Goal: Use online tool/utility: Utilize a website feature to perform a specific function

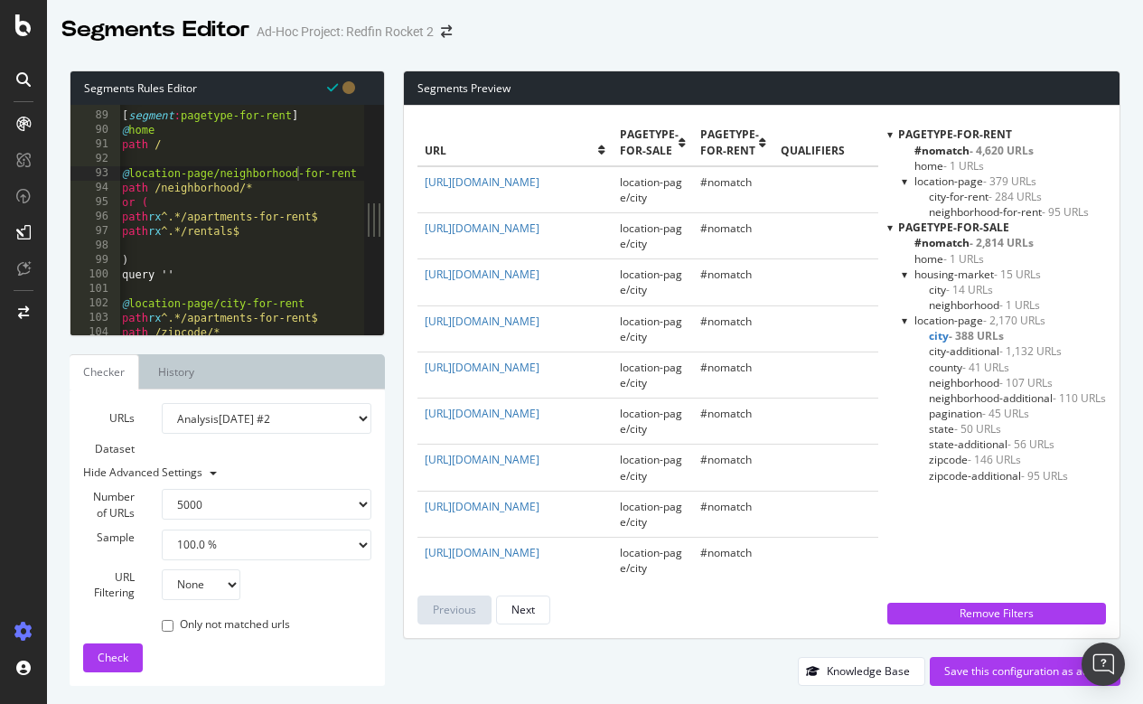
select select "5000"
select select "100"
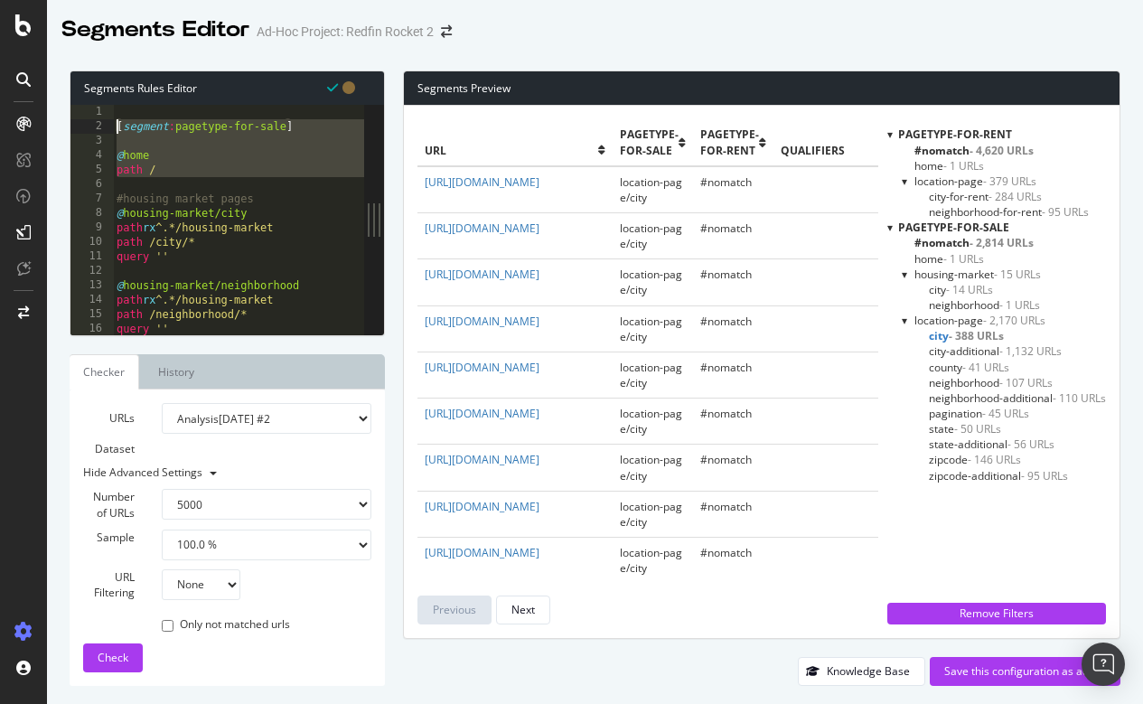
drag, startPoint x: 173, startPoint y: 177, endPoint x: 113, endPoint y: 125, distance: 80.0
click at [113, 125] on div "1 2 3 4 5 6 7 8 9 10 11 12 13 14 15 16 17 [ segment : pagetype-for-sale ] @ hom…" at bounding box center [217, 220] width 294 height 230
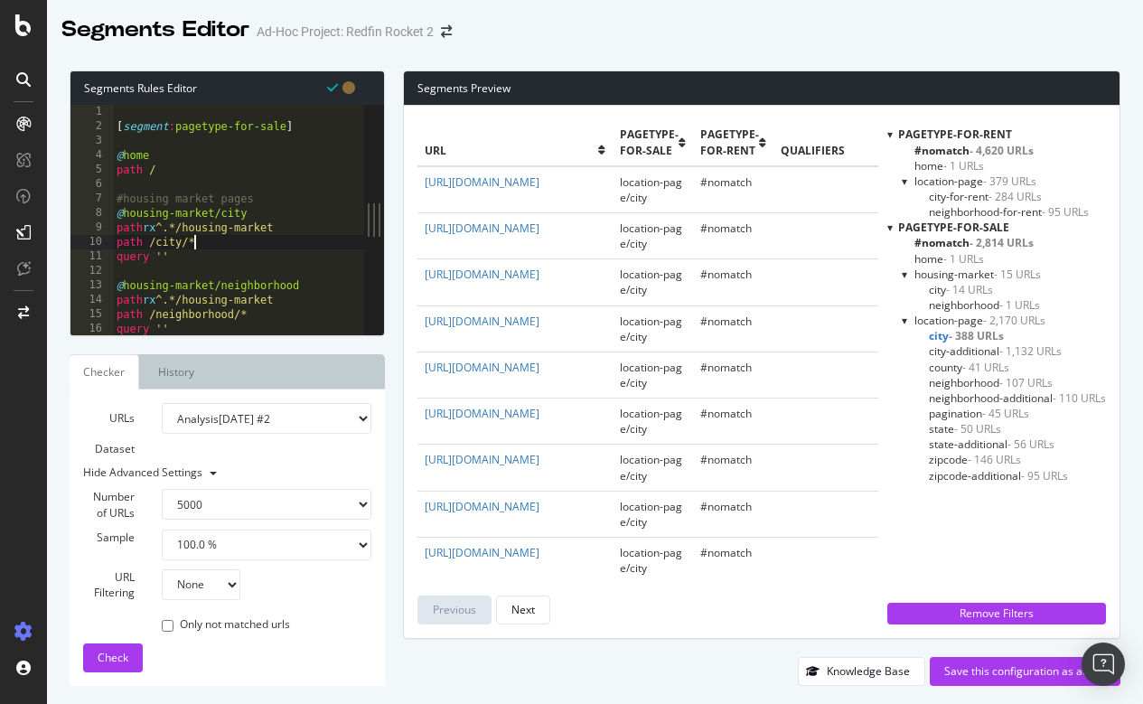
click at [294, 243] on div "[ segment : pagetype-for-sale ] @ home path / #housing market pages @ housing-m…" at bounding box center [240, 234] width 255 height 259
type textarea "path /city/*"
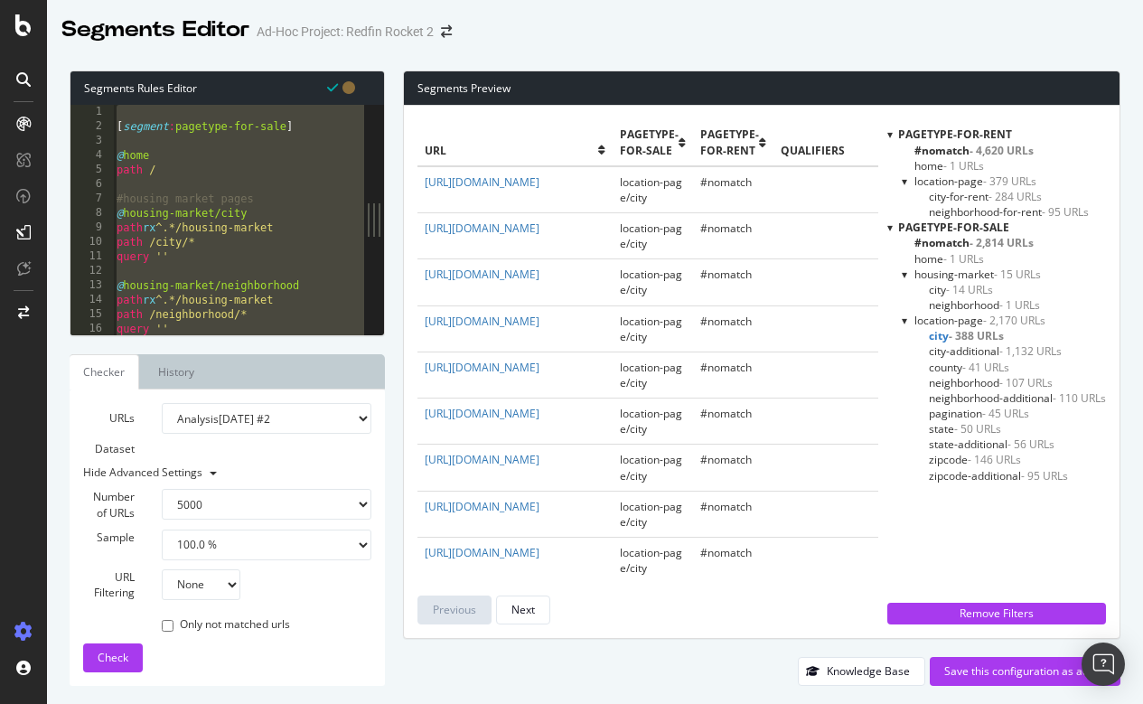
click at [165, 162] on div "[ segment : pagetype-for-sale ] @ home path / #housing market pages @ housing-m…" at bounding box center [240, 234] width 255 height 259
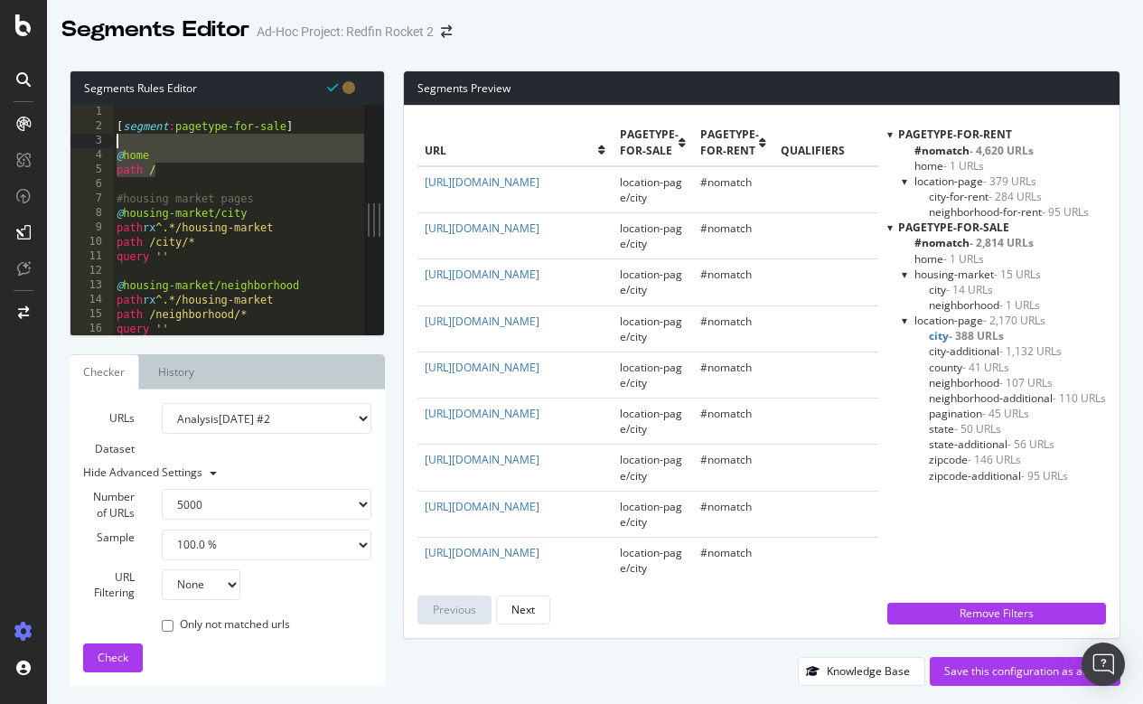
drag, startPoint x: 161, startPoint y: 164, endPoint x: 117, endPoint y: 147, distance: 47.5
click at [117, 147] on div "[ segment : pagetype-for-sale ] @ home path / #housing market pages @ housing-m…" at bounding box center [240, 234] width 255 height 259
click at [172, 175] on div "[ segment : pagetype-for-sale ] @ home path / #housing market pages @ housing-m…" at bounding box center [240, 234] width 255 height 259
type textarea "path /"
click at [256, 267] on div "[ segment : pagetype-for-sale ] @ home path / #housing market pages @ housing-m…" at bounding box center [240, 234] width 255 height 259
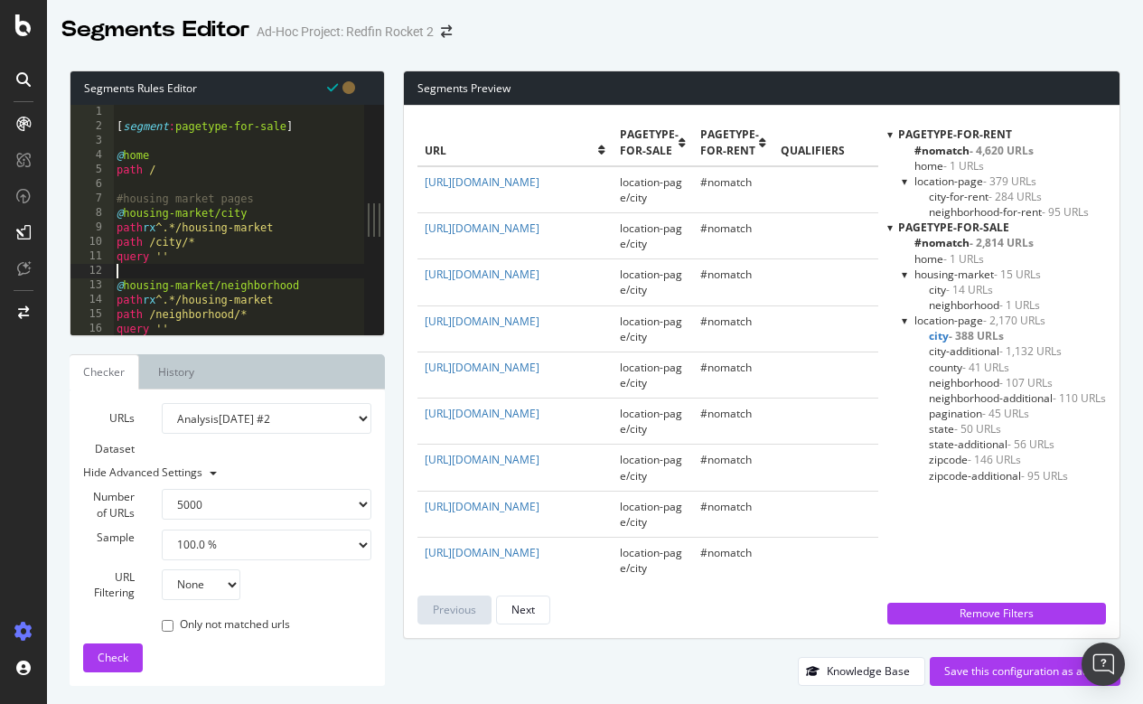
click at [117, 195] on div "[ segment : pagetype-for-sale ] @ home path / #housing market pages @ housing-m…" at bounding box center [240, 234] width 255 height 259
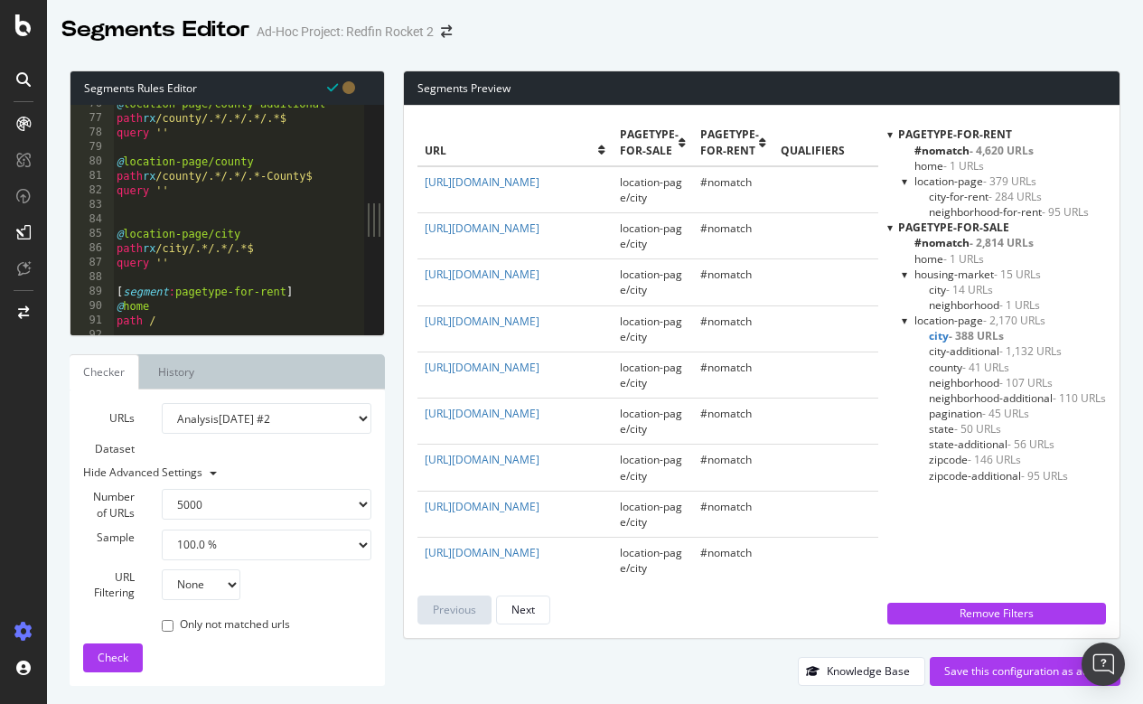
scroll to position [1461, 0]
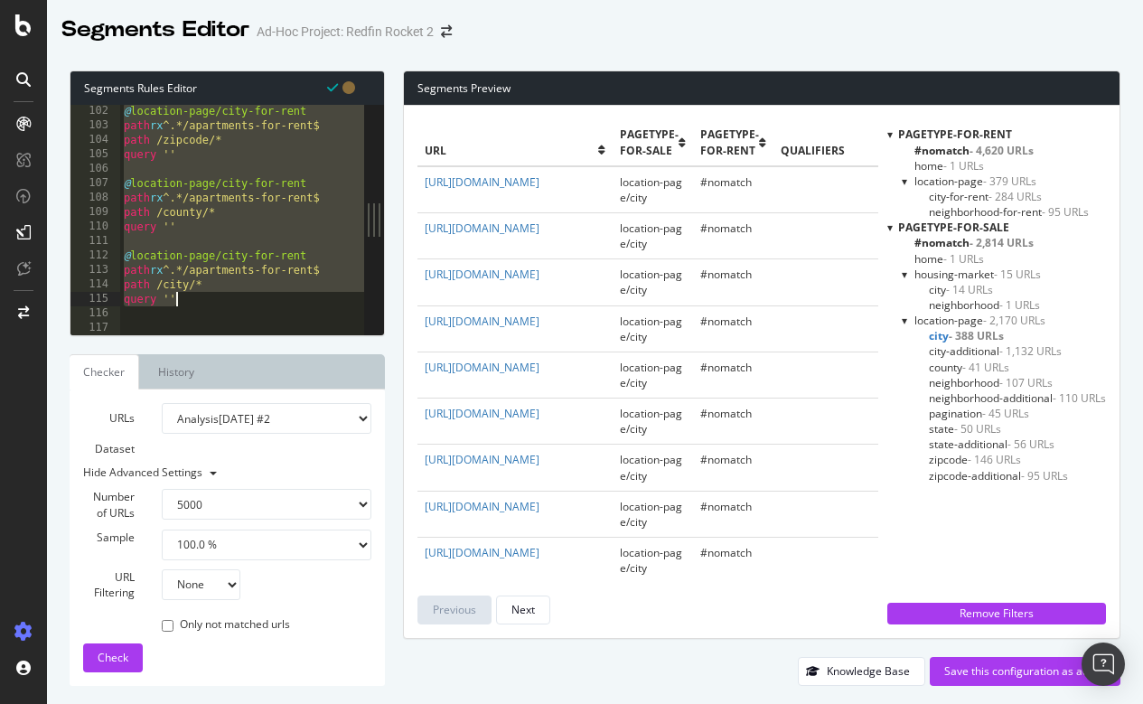
click at [220, 302] on div "@ location-page/city-for-rent path rx ^.*/apartments-for-rent$ path /zipcode/* …" at bounding box center [247, 233] width 255 height 259
type textarea "path /city/* query ''"
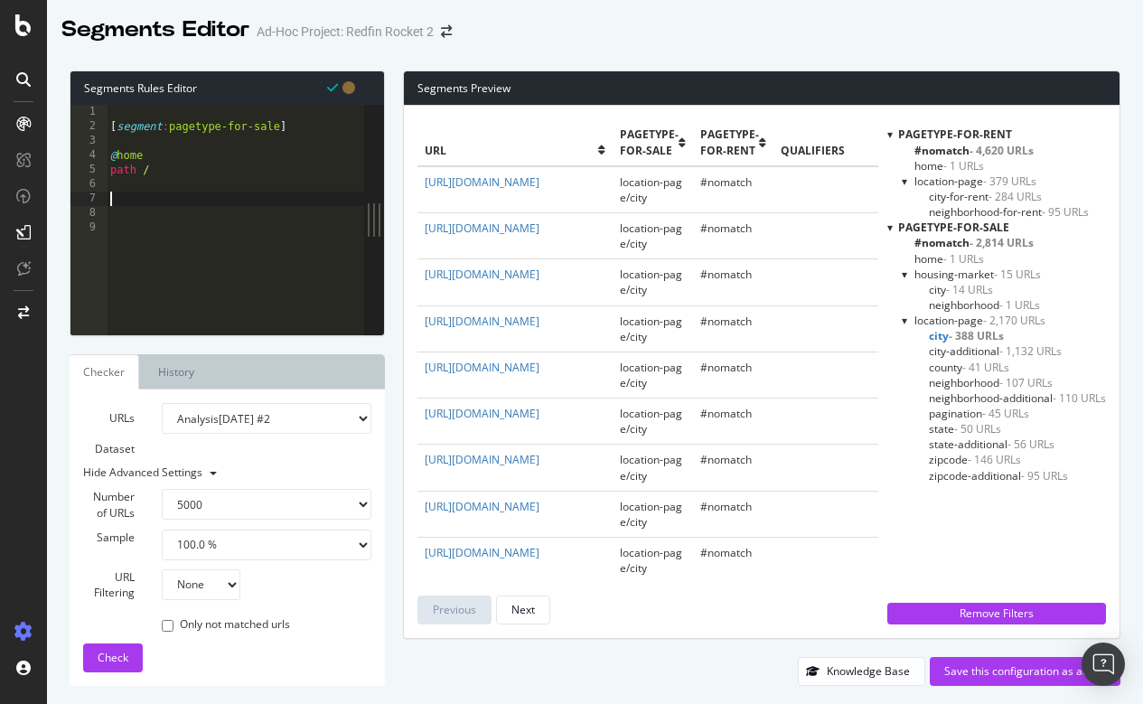
paste textarea "path ^/state/[^/]+$"
type textarea "path ^/state/[^/]+$"
paste textarea "path ^/state/[^/]+/(cheap-homes|single-story|pools|new-homes|land|new-listings|…"
type textarea "path ^/state/[^/]+/(cheap-homes|single-story|pools|new-homes|land|new-listings|…"
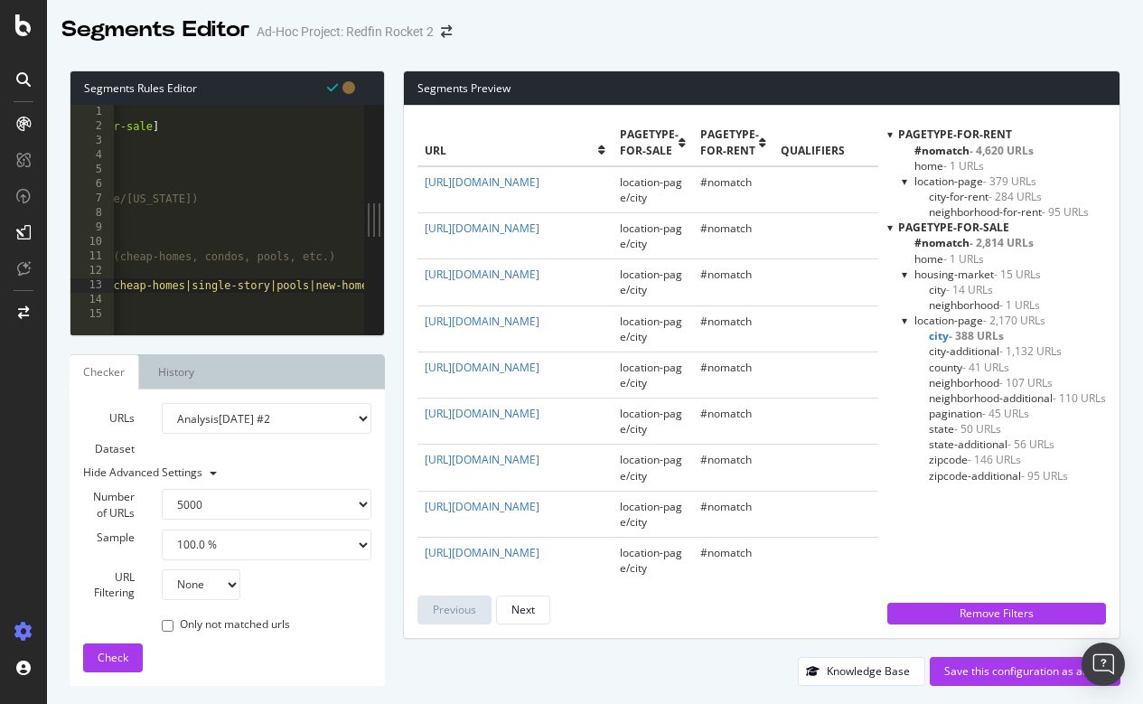
scroll to position [0, 0]
click at [191, 309] on div "[ segment : pagetype-for-sale ] @ home path / # State (e.g., /state/Georgia) @ …" at bounding box center [708, 234] width 1191 height 259
paste textarea "path ^/county/[0-9]+/[^/]+/[^/]+$"
type textarea "path ^/county/[0-9]+/[^/]+/[^/]+$"
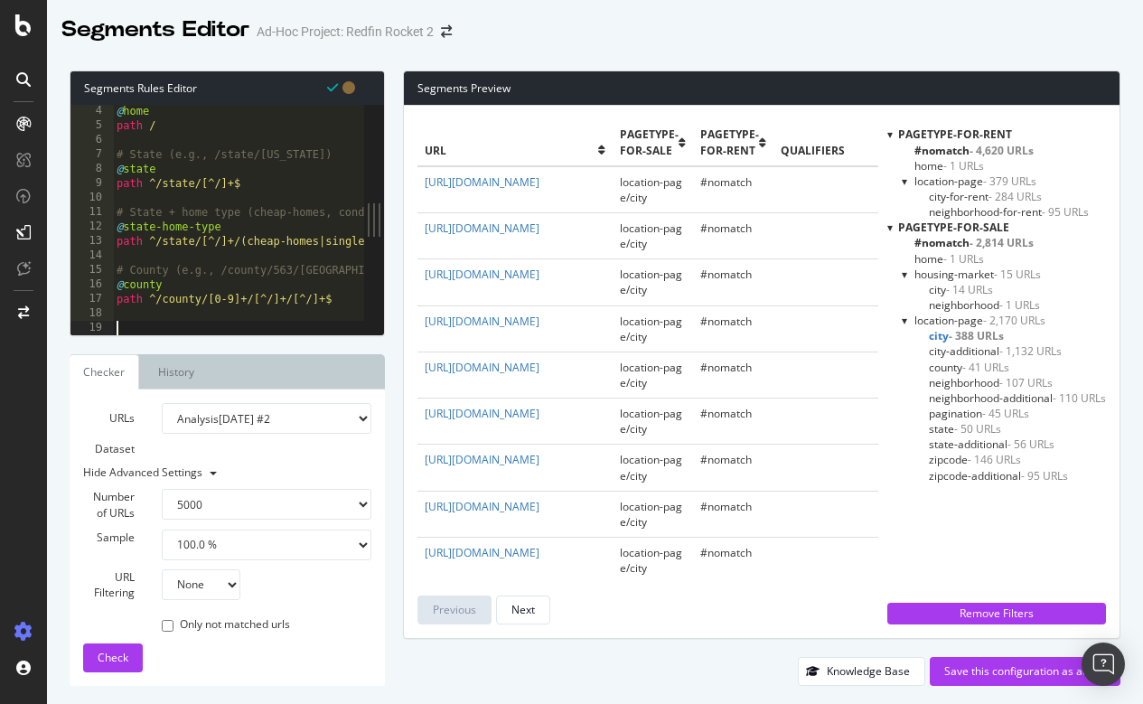
scroll to position [44, 0]
paste textarea "Cursor at row 21"
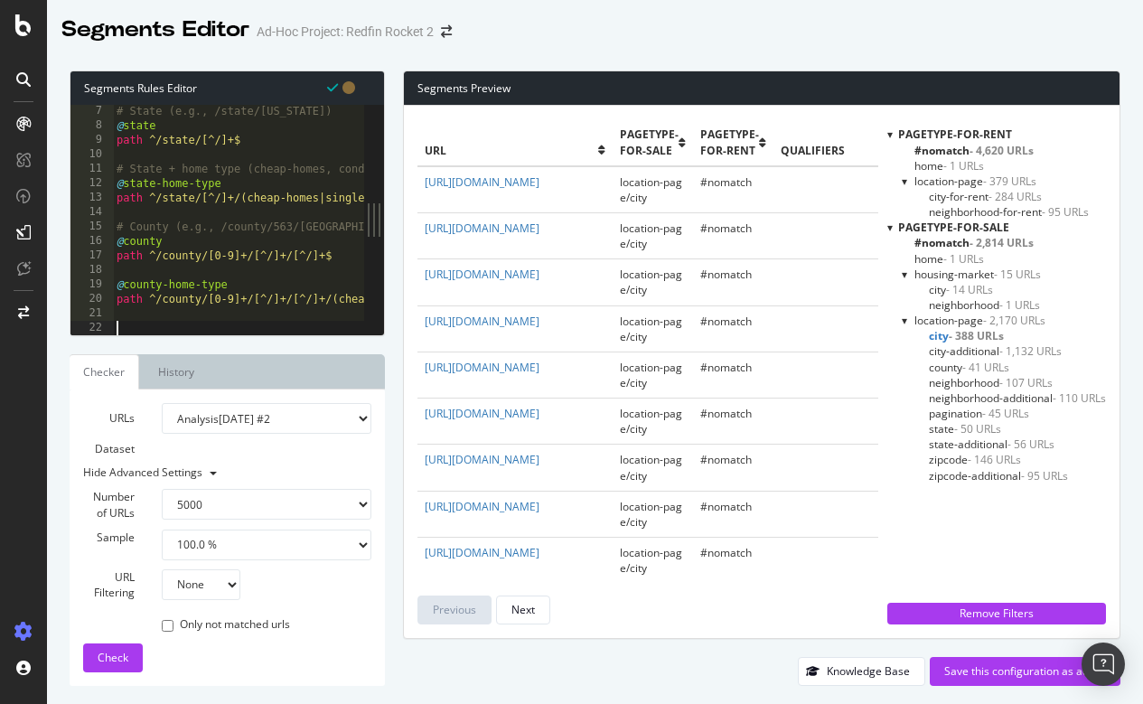
scroll to position [88, 0]
paste textarea "path ^/zipcode/[0-9]+$"
type textarea "path ^/zipcode/[0-9]+$"
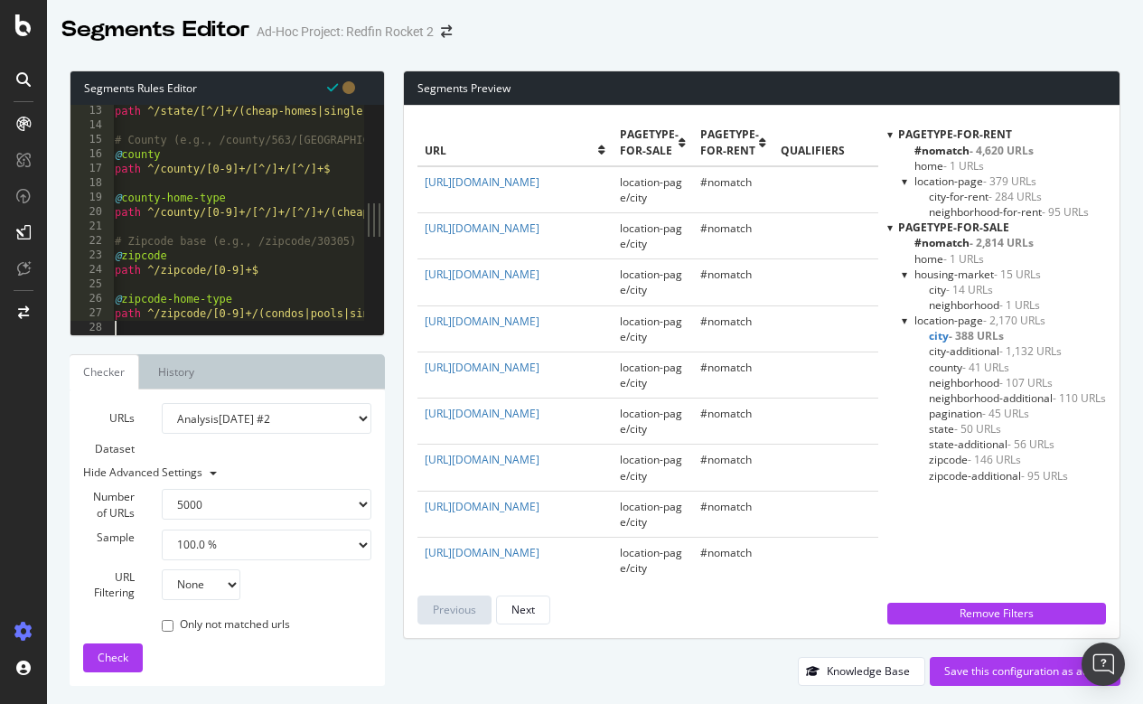
scroll to position [0, 0]
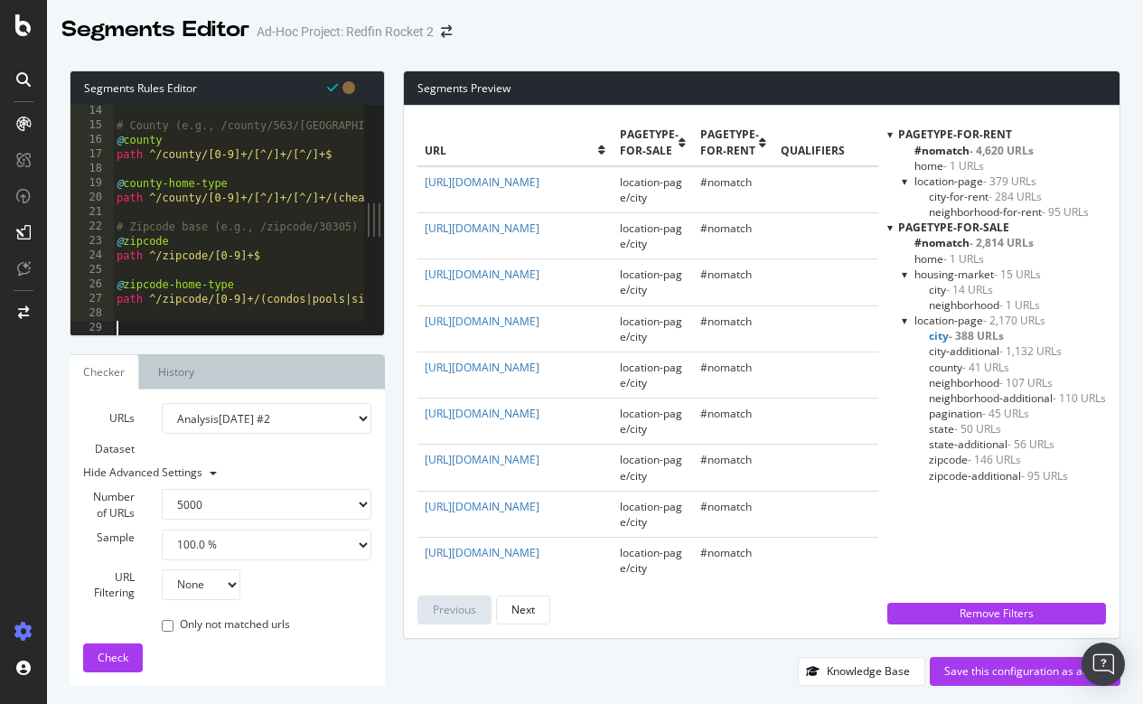
paste textarea "Cursor at row 31"
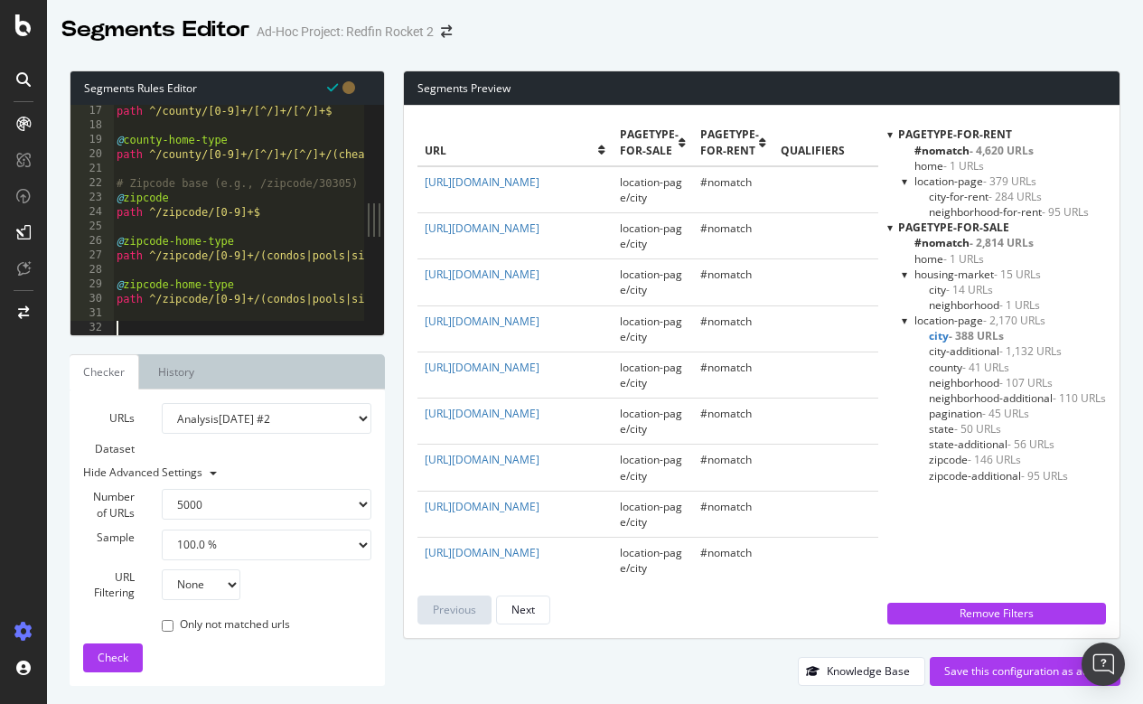
scroll to position [232, 0]
paste textarea "Cursor at row 34"
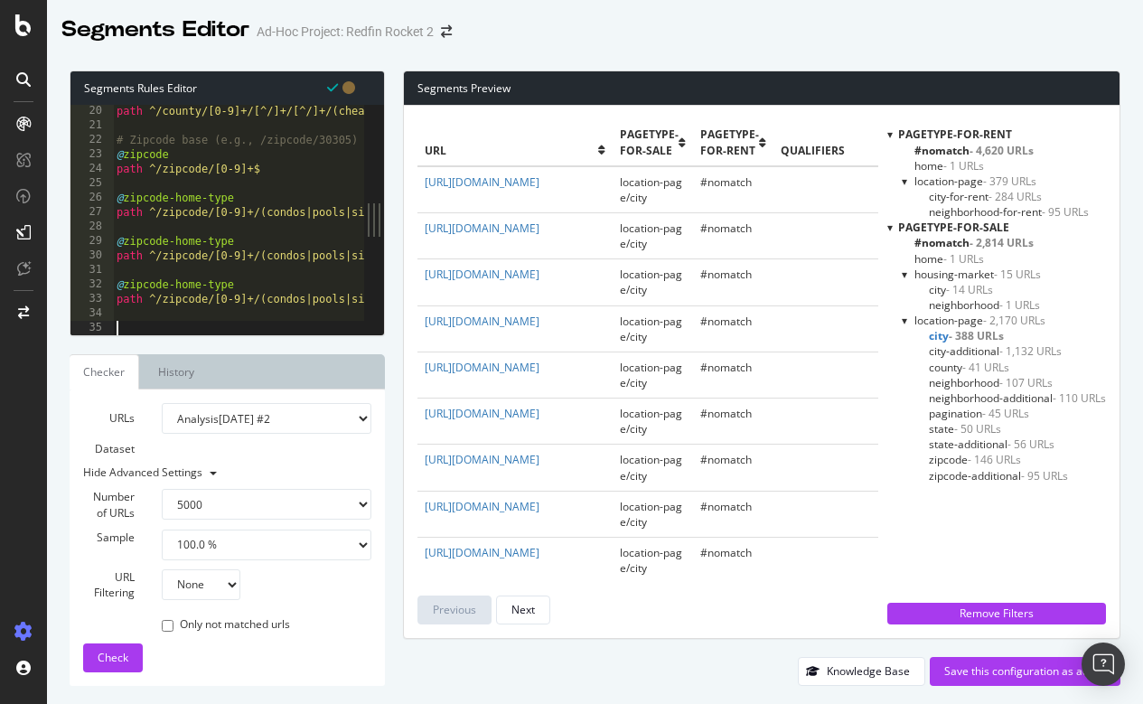
scroll to position [275, 0]
paste textarea "Cursor at row 38"
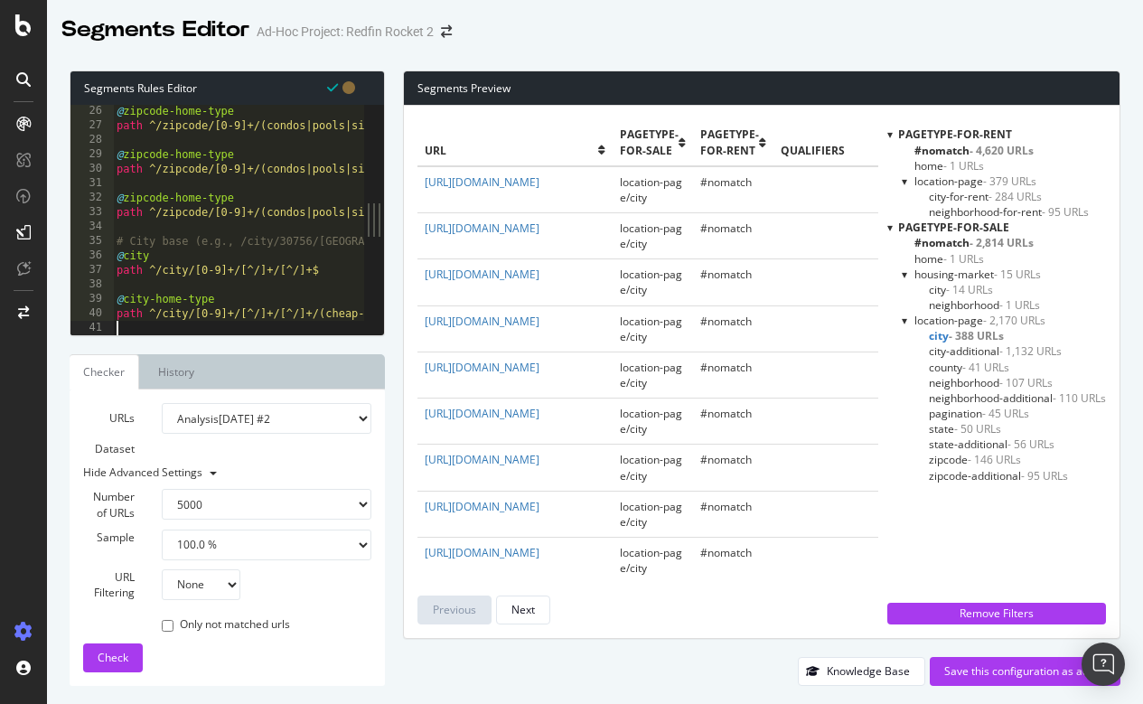
scroll to position [362, 0]
paste textarea "@city-price"
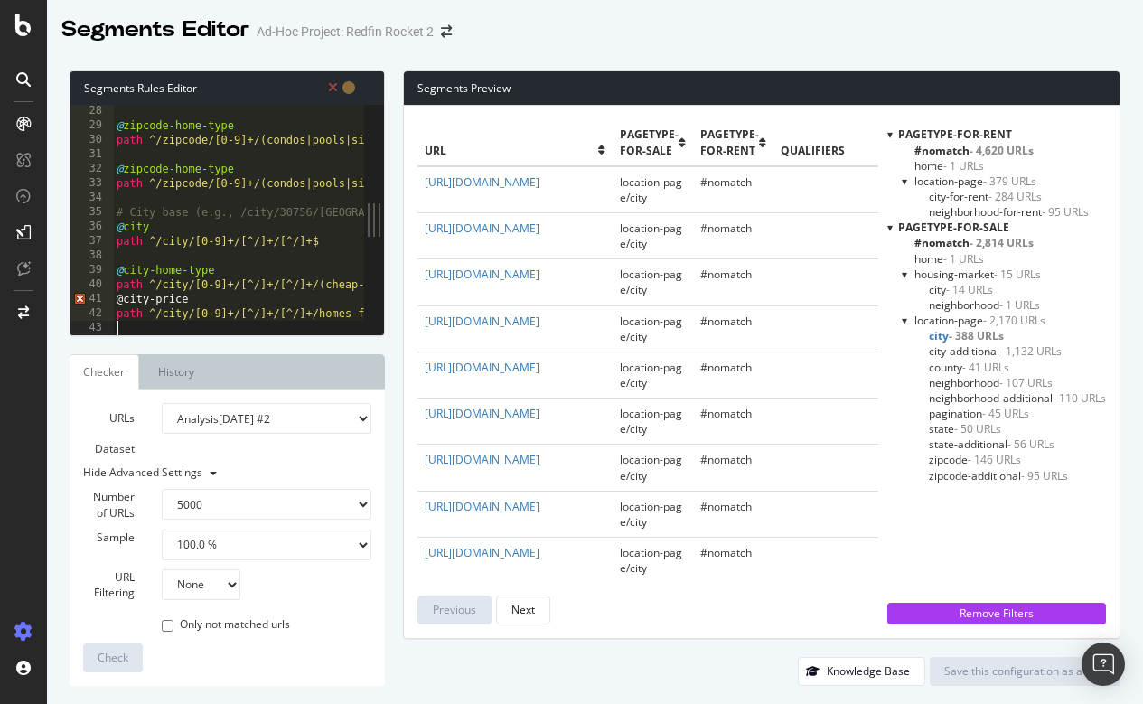
click at [117, 295] on div "@ zipcode-home-type path ^/zipcode/[0-9]+/(condos|pools|single-story|cheap-home…" at bounding box center [754, 233] width 1282 height 259
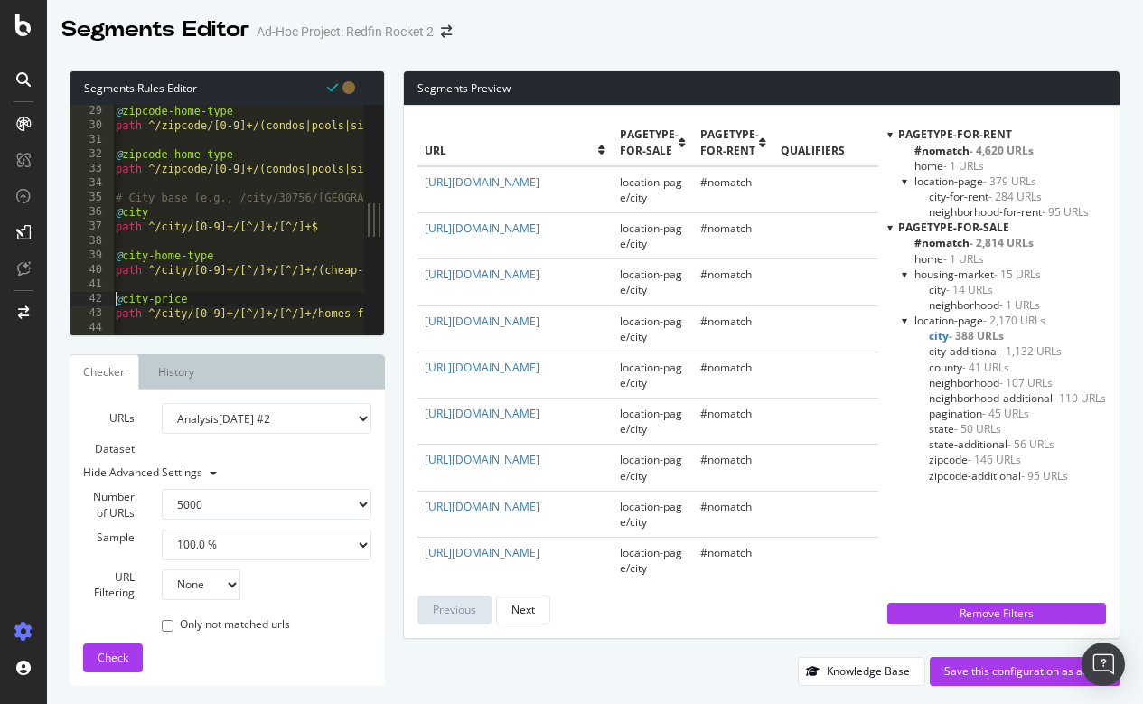
scroll to position [405, 0]
click at [141, 311] on div "@ zipcode-home-type path ^/zipcode/[0-9]+/(condos|pools|single-story|cheap-home…" at bounding box center [754, 234] width 1282 height 259
click at [119, 311] on div "@ zipcode-home-type path ^/zipcode/[0-9]+/(condos|pools|single-story|cheap-home…" at bounding box center [754, 234] width 1282 height 259
type textarea "path ^/city/[0-9]+/[^/]+/[^/]+/homes-for-sale-under-[0-9]+$"
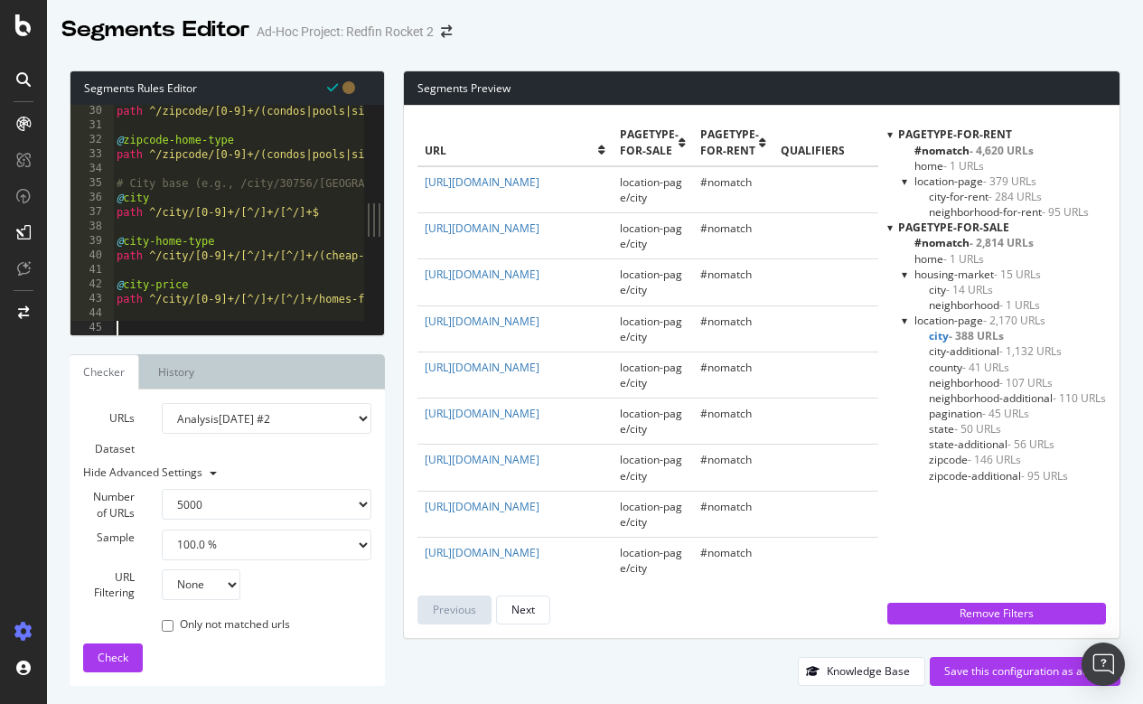
scroll to position [420, 0]
paste textarea "Cursor at row 48"
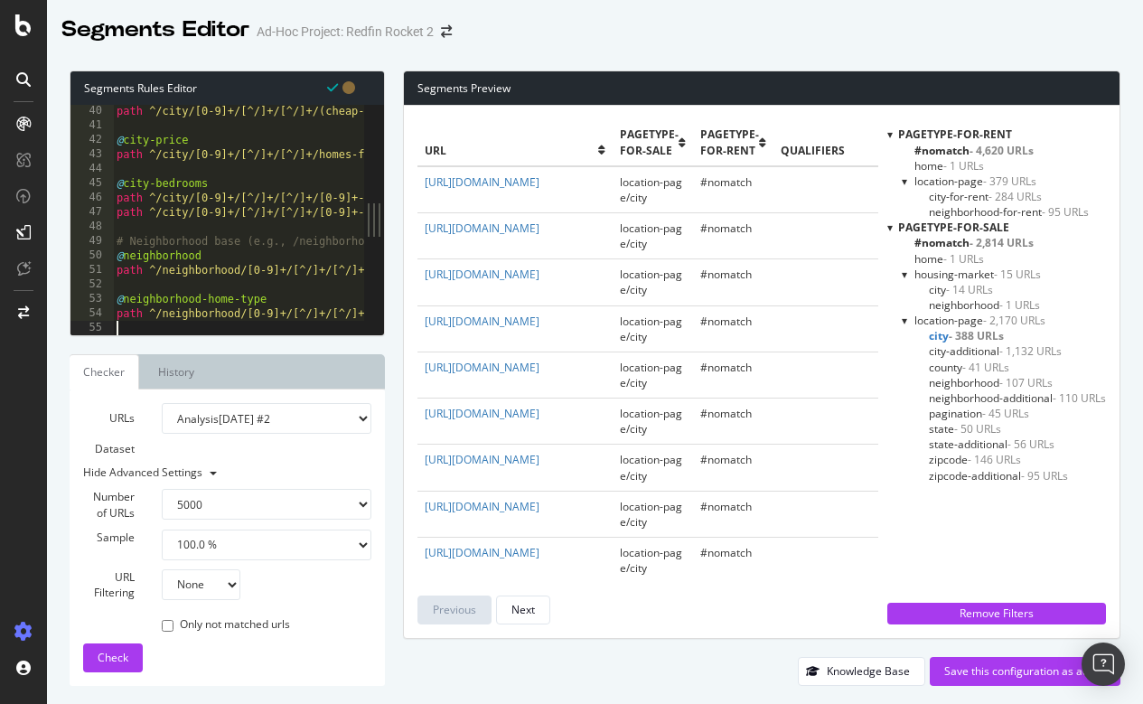
scroll to position [565, 0]
click at [106, 652] on span "Check" at bounding box center [113, 656] width 31 height 15
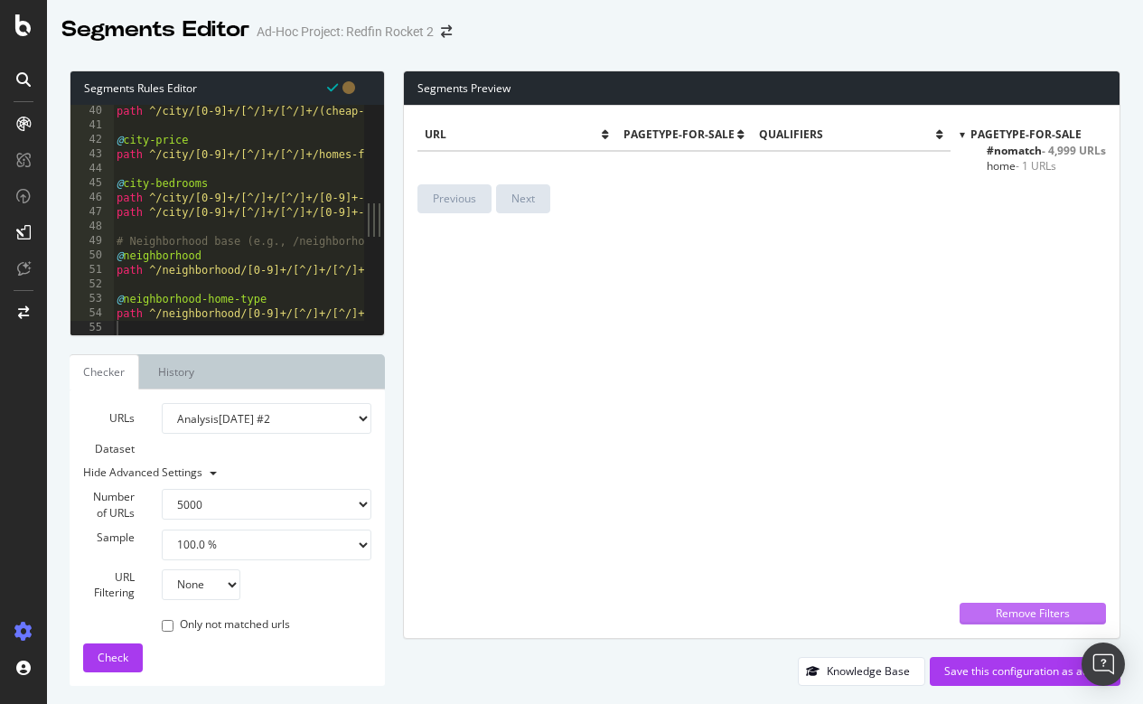
click at [1011, 610] on div "Remove Filters" at bounding box center [1032, 612] width 125 height 15
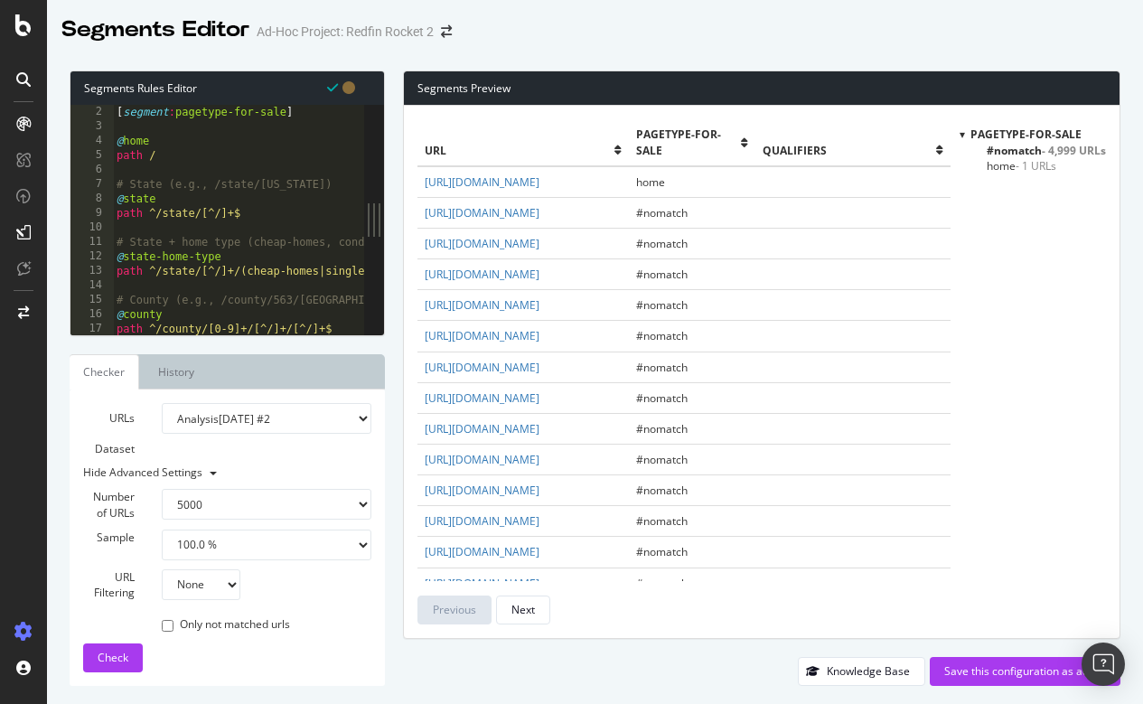
scroll to position [0, 0]
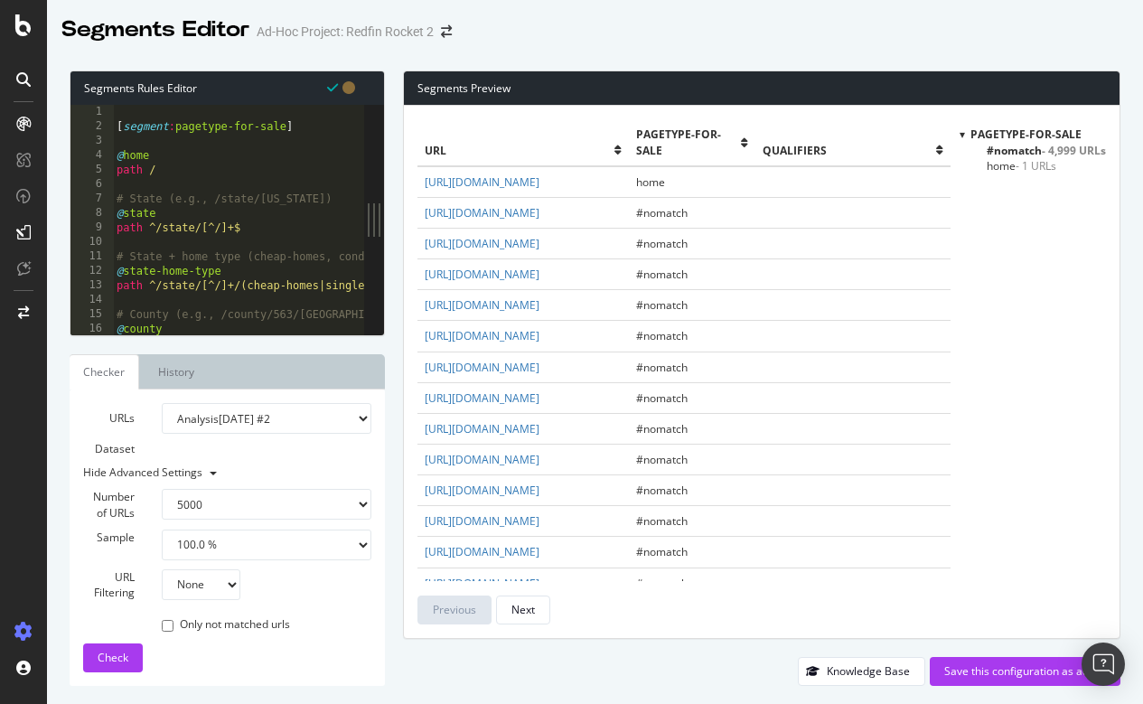
type textarea "path ^/state/[^/]+$"
click at [279, 226] on div "[ segment : pagetype-for-sale ] @ home path / # State (e.g., /state/Georgia) @ …" at bounding box center [754, 234] width 1282 height 259
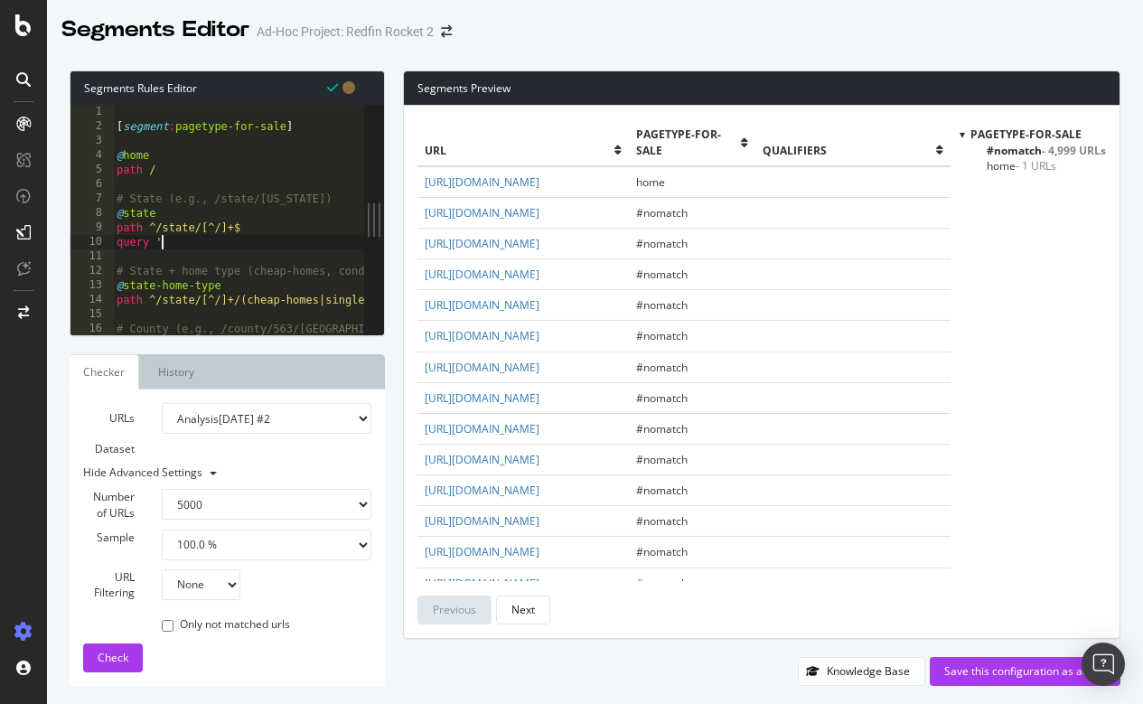
scroll to position [0, 4]
type textarea "query ''"
click at [121, 649] on span "Check" at bounding box center [113, 656] width 31 height 15
click at [210, 239] on div "[ segment : pagetype-for-sale ] @ home path / # State (e.g., /state/Georgia) @ …" at bounding box center [754, 234] width 1282 height 259
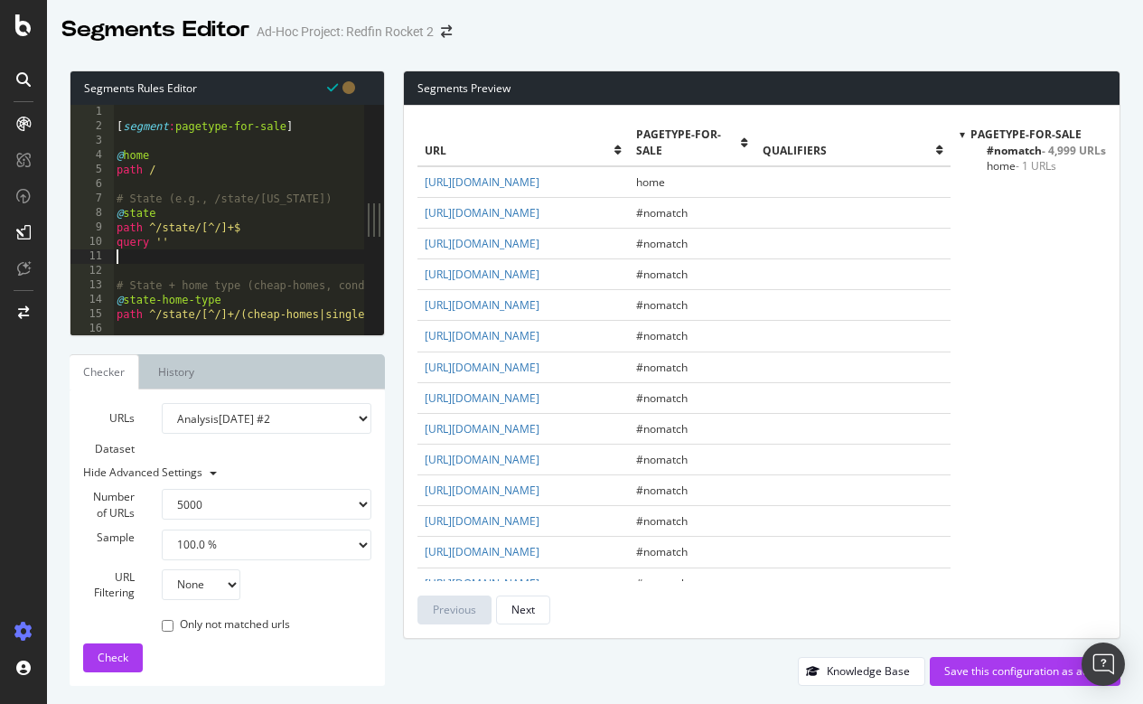
paste textarea "path rx ^/state/[^/]+/?$"
type textarea "path rx ^/state/[^/]+/?$"
drag, startPoint x: 278, startPoint y: 254, endPoint x: 109, endPoint y: 254, distance: 168.9
click at [109, 254] on div "path rx ^/state/[^/]+/?$ 1 2 3 4 5 6 7 8 9 10 11 12 13 14 15 16 17 [ segment : …" at bounding box center [217, 220] width 294 height 230
click at [149, 223] on div "[ segment : pagetype-for-sale ] @ home path / # State (e.g., /state/Georgia) @ …" at bounding box center [754, 234] width 1282 height 259
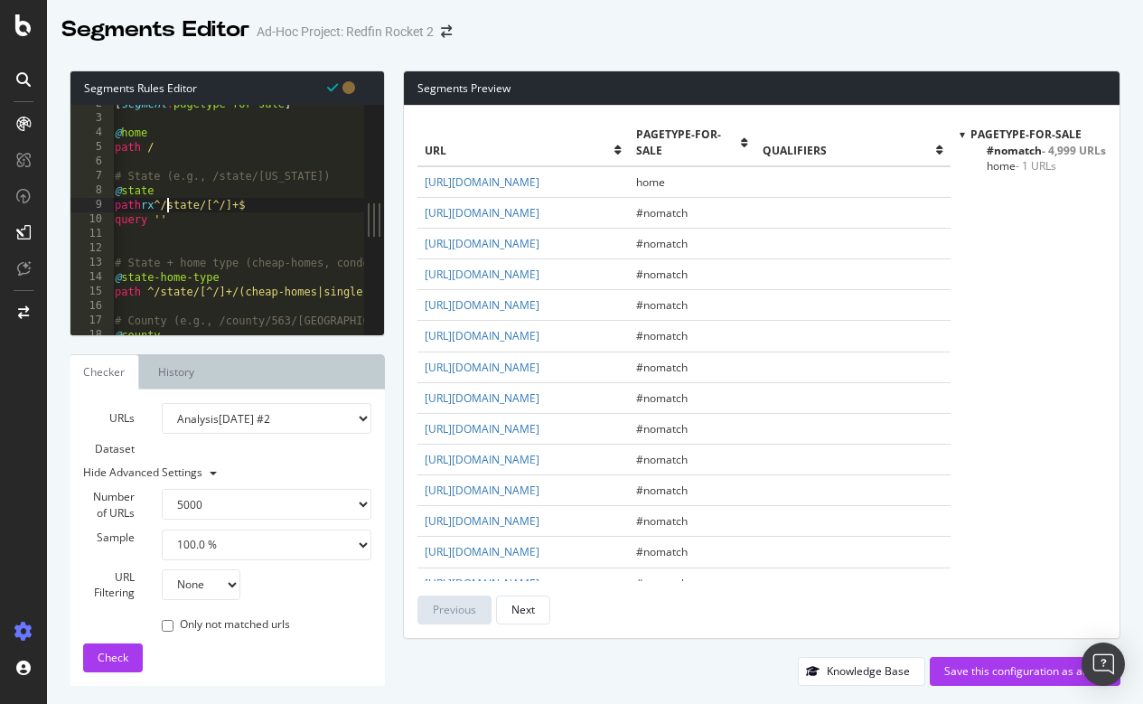
scroll to position [22, 0]
click at [148, 285] on div "[ segment : pagetype-for-sale ] @ home path / # State (e.g., /state/Georgia) @ …" at bounding box center [752, 226] width 1282 height 259
type textarea "path rx ^/state/[^/]+/(cheap-homes|single-story|pools|new-homes|land|new-listin…"
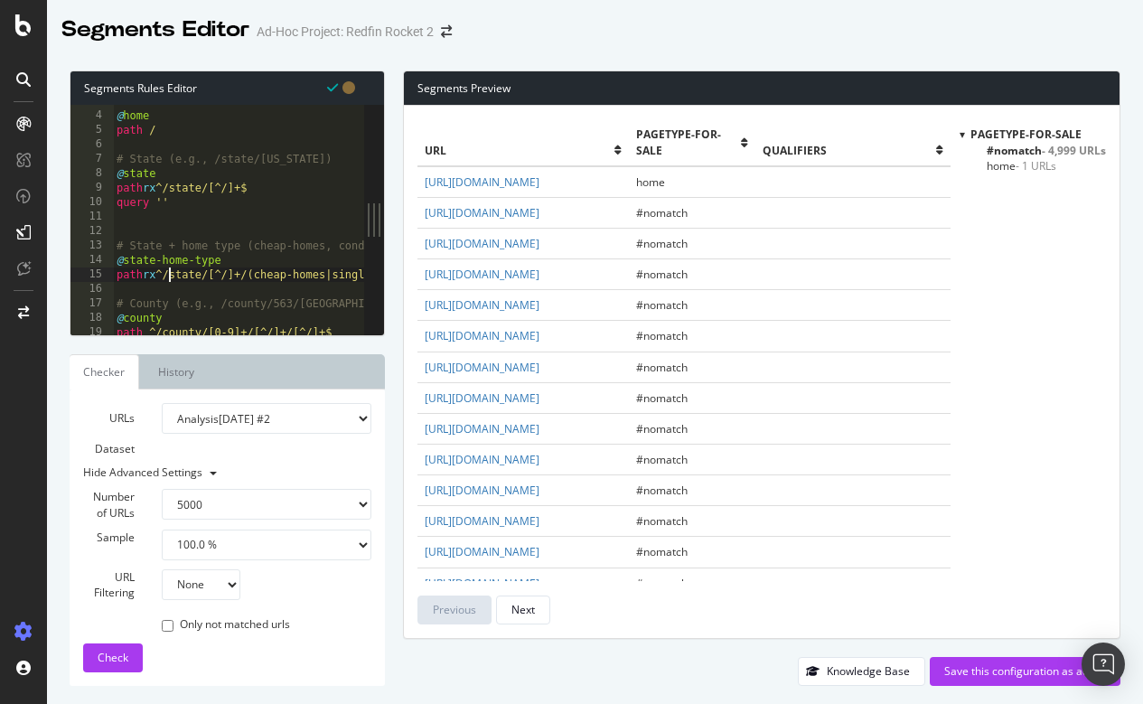
scroll to position [0, 0]
click at [133, 275] on div "@ home path / # State (e.g., /state/Georgia) @ state path rx ^/state/[^/]+$ que…" at bounding box center [754, 229] width 1282 height 259
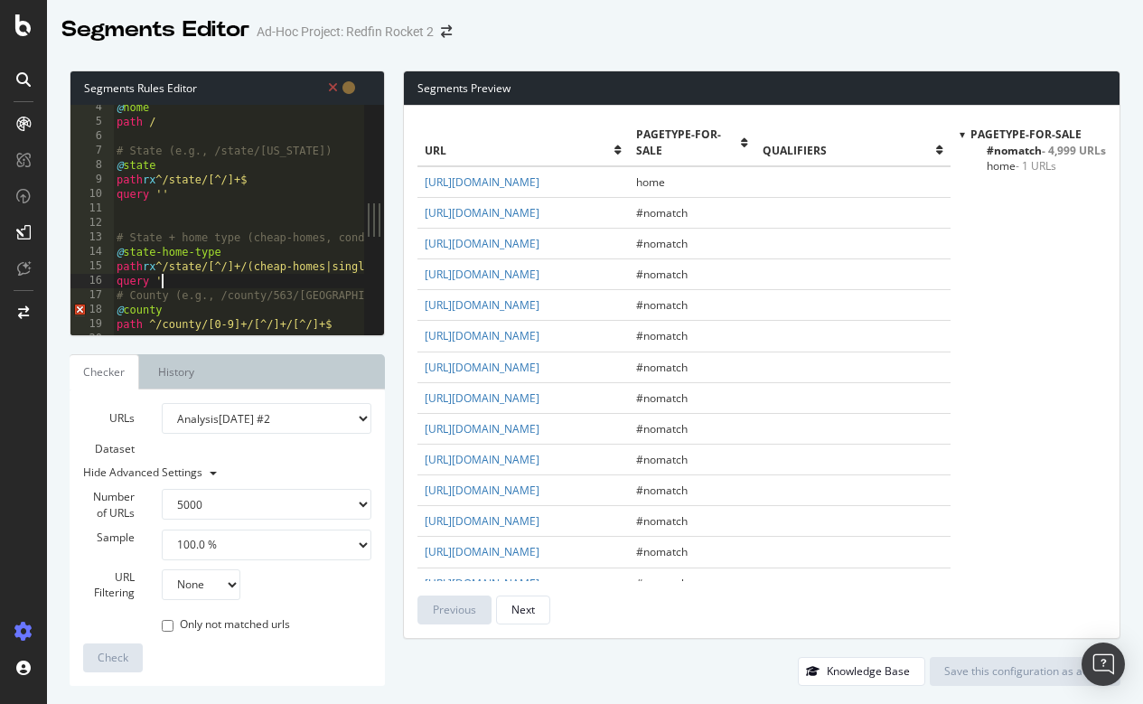
type textarea "query ''"
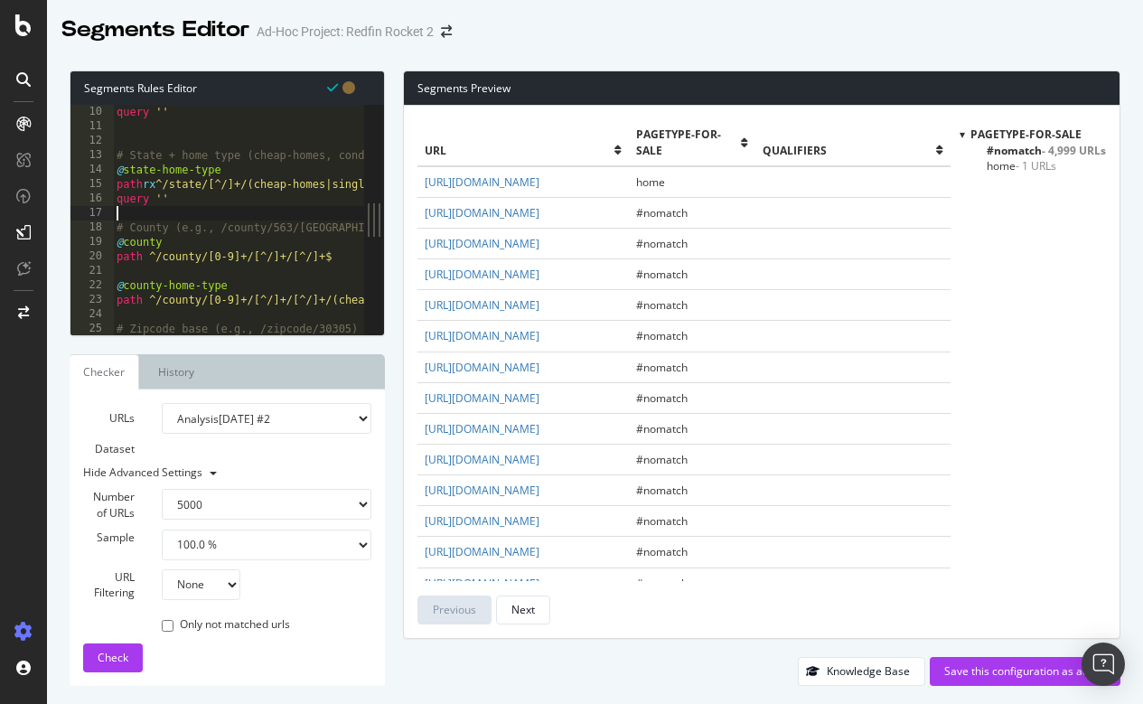
scroll to position [130, 0]
click at [346, 260] on div at bounding box center [355, 394] width 18 height 838
click at [148, 252] on div "query '' # State + home type (cheap-homes, condos, pools, etc.) @ state-home-ty…" at bounding box center [754, 234] width 1282 height 259
type textarea "path rx ^/county/[0-9]+/[^/]+/[^/]+$"
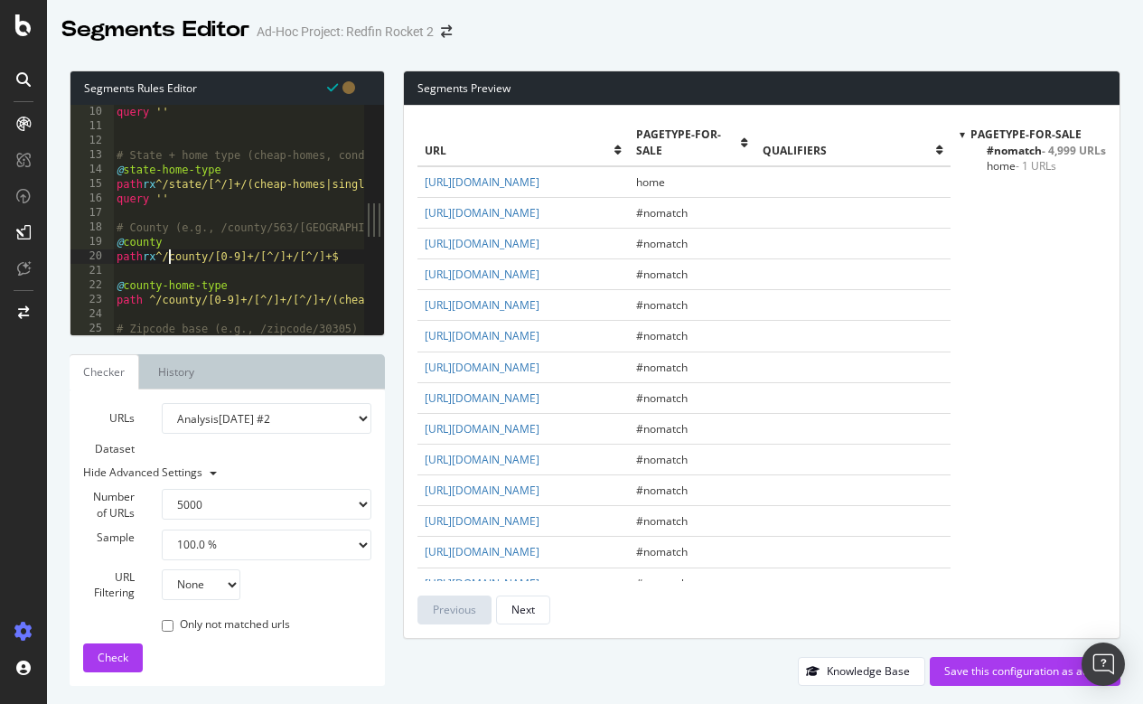
click at [355, 254] on div at bounding box center [355, 394] width 18 height 838
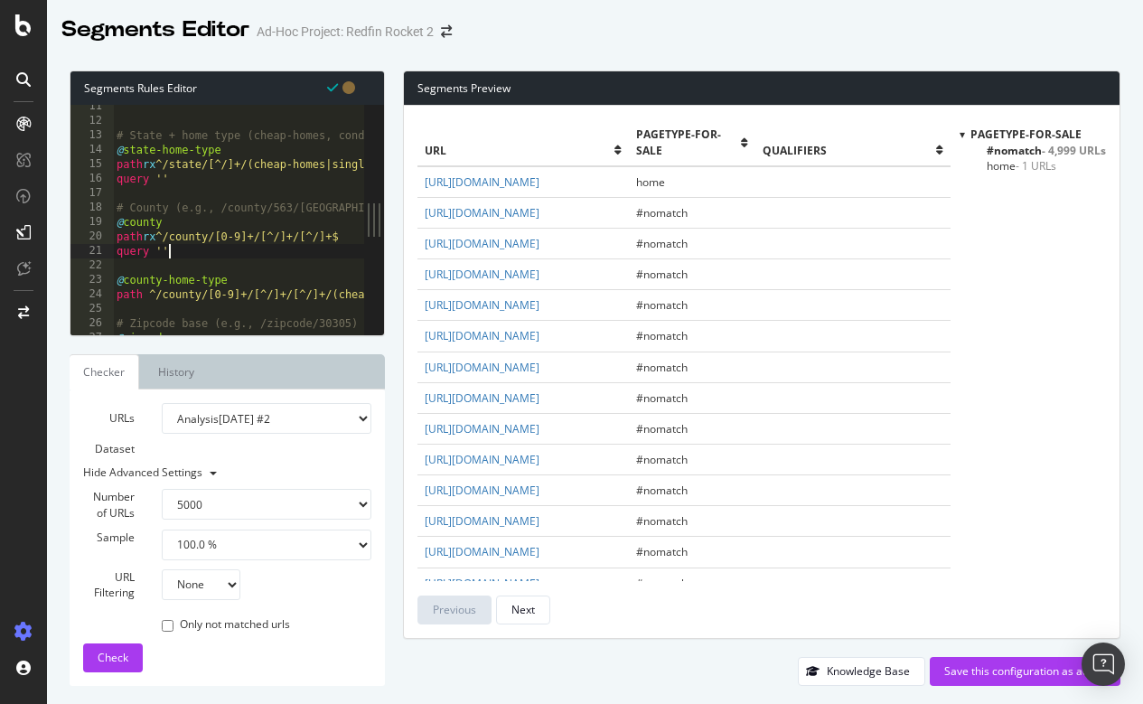
scroll to position [161, 0]
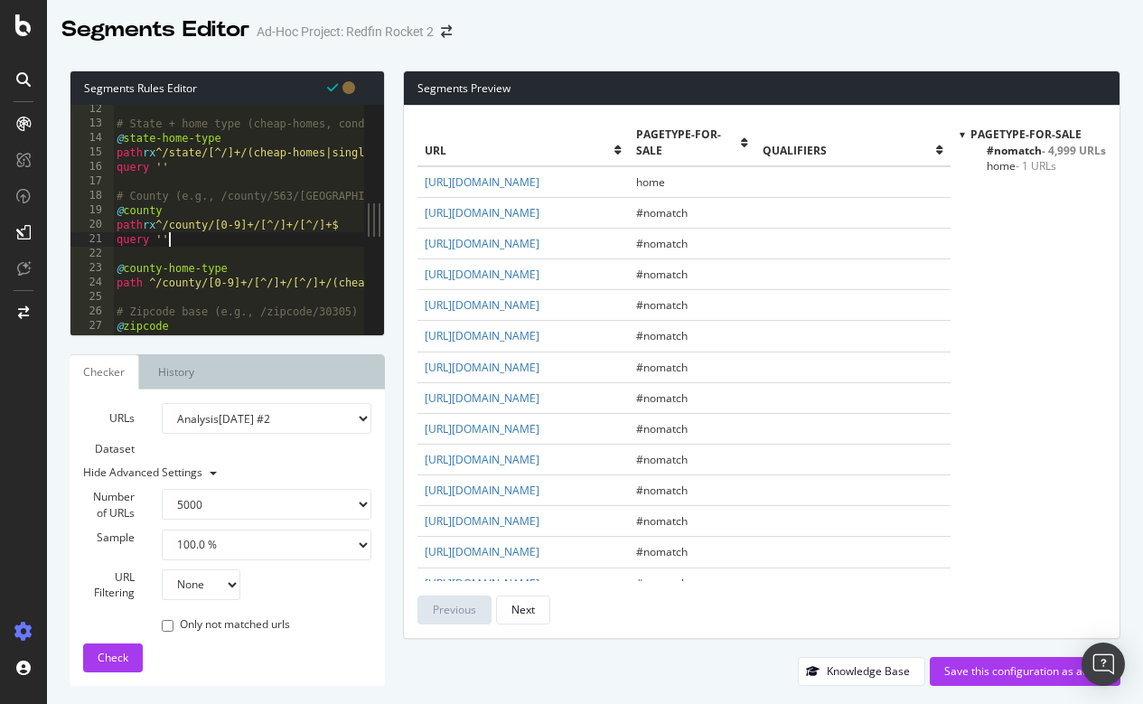
click at [151, 284] on div "# State + home type (cheap-homes, condos, pools, etc.) @ state-home-type path r…" at bounding box center [754, 231] width 1282 height 259
type textarea "path rx ^/county/[0-9]+/[^/]+/[^/]+/(cheap-homes|single-story|pools|condos|vint…"
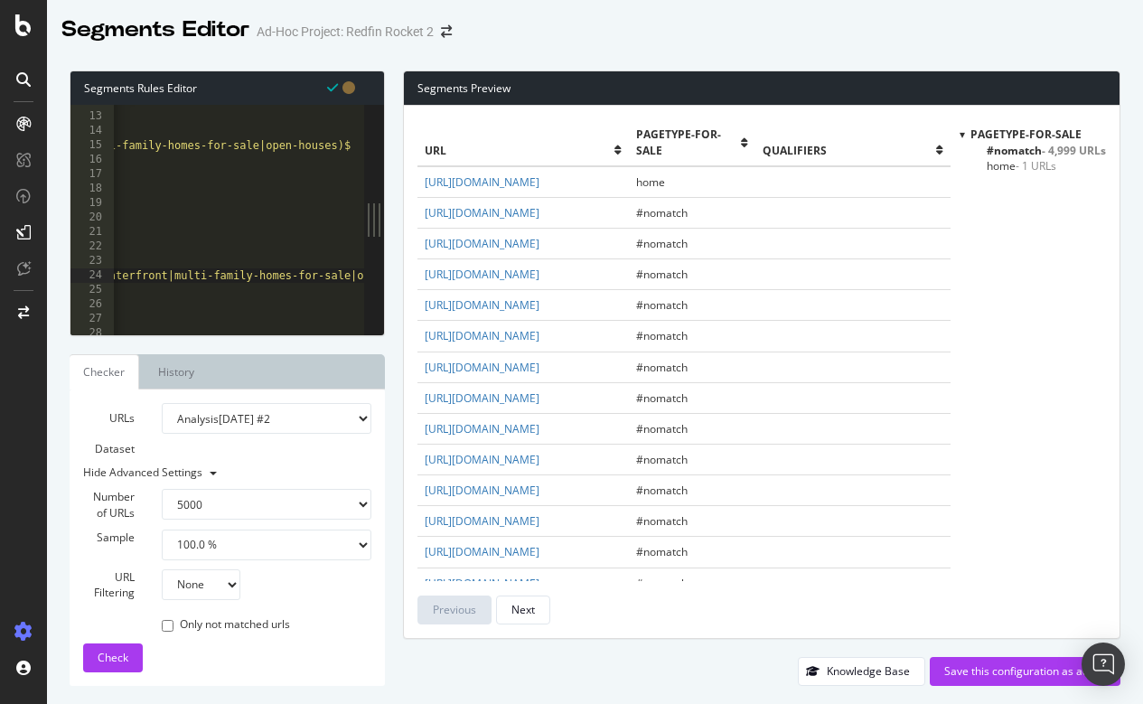
scroll to position [0, 1051]
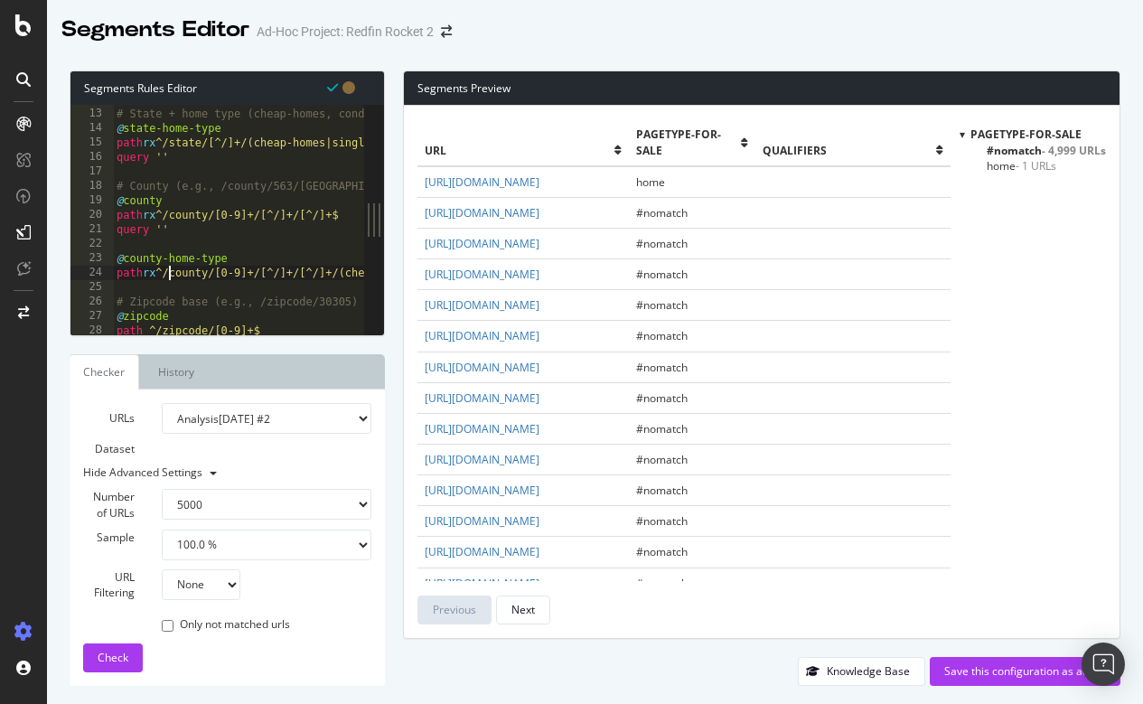
click at [134, 281] on div "# State + home type (cheap-homes, condos, pools, etc.) @ state-home-type path r…" at bounding box center [764, 221] width 1302 height 259
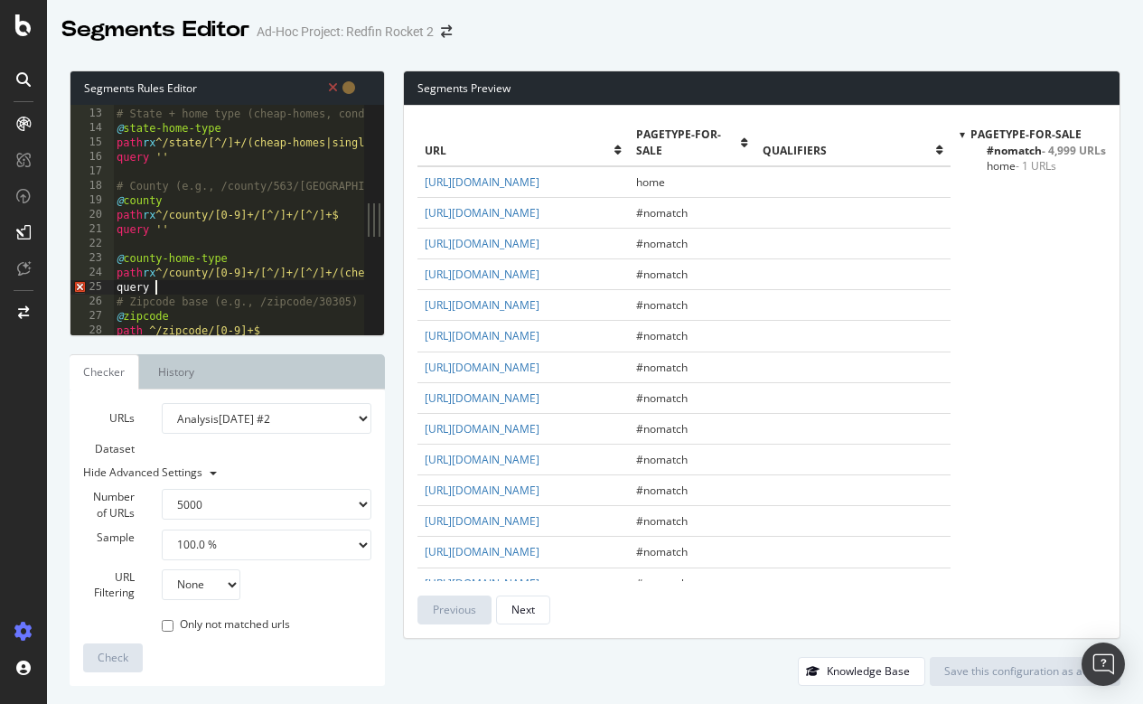
type textarea "query ''"
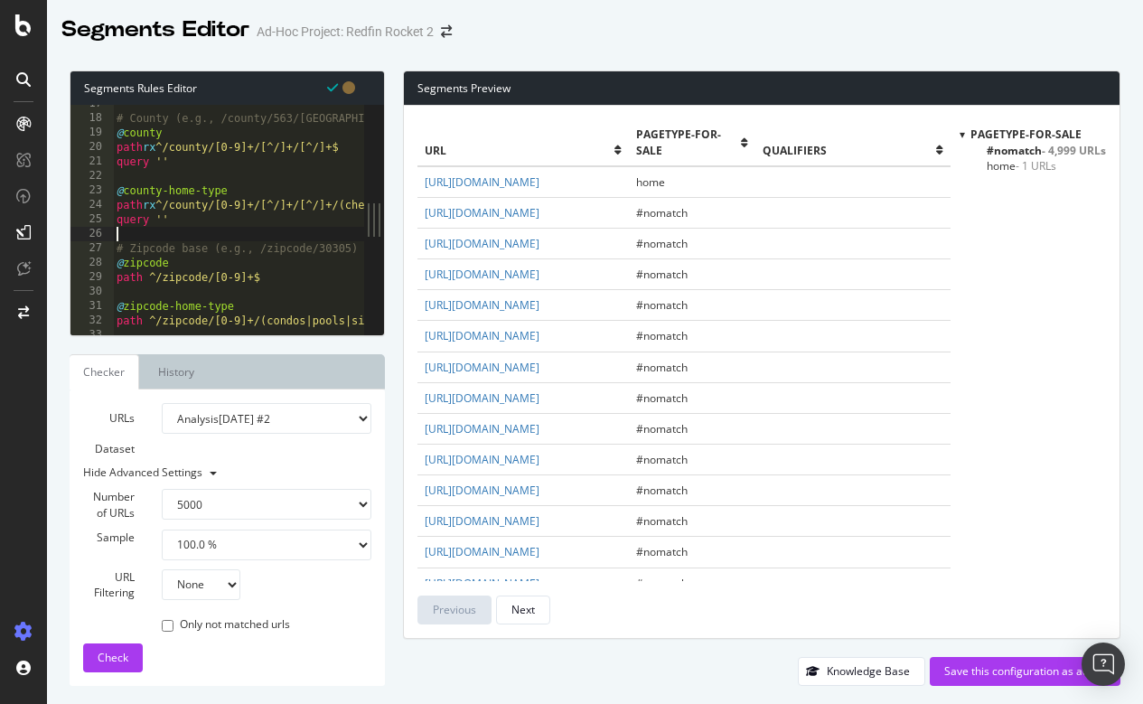
click at [149, 274] on div "# County (e.g., /county/563/GA/Fulton-County) @ county path rx ^/county/[0-9]+/…" at bounding box center [764, 226] width 1302 height 259
type textarea "path rx ^/zipcode/[0-9]+$"
click at [135, 284] on div "# County (e.g., /county/563/GA/Fulton-County) @ county path rx ^/county/[0-9]+/…" at bounding box center [764, 226] width 1302 height 259
click at [126, 293] on div "# County (e.g., /county/563/GA/Fulton-County) @ county path rx ^/county/[0-9]+/…" at bounding box center [764, 226] width 1302 height 259
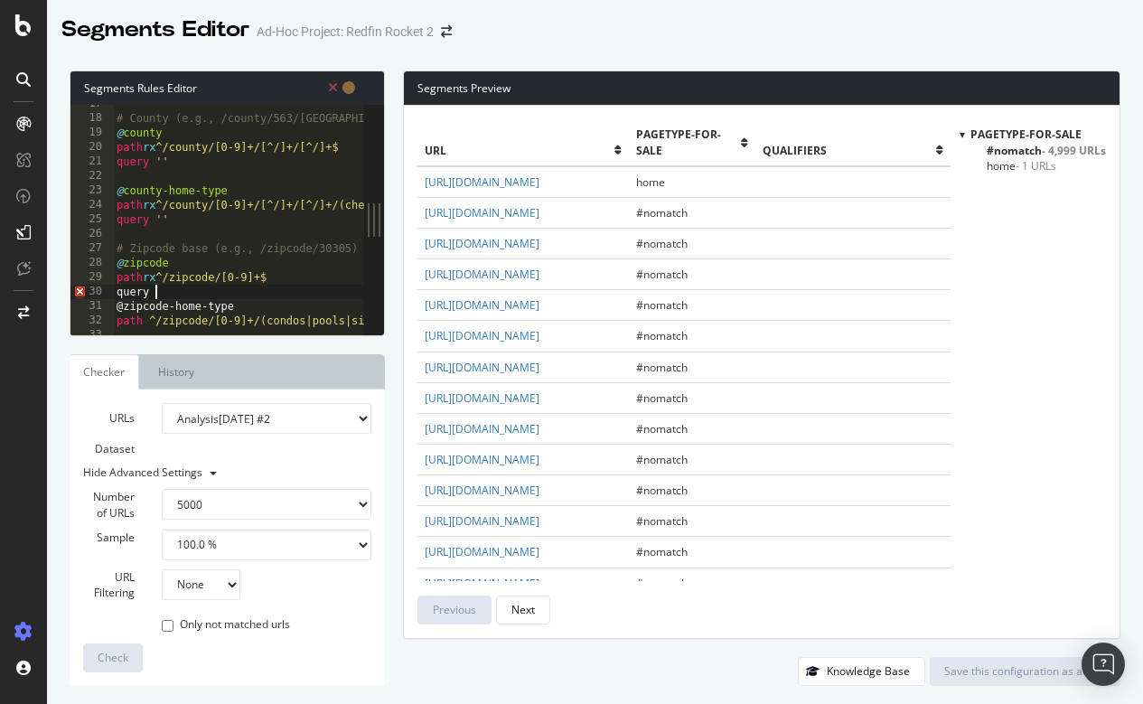
type textarea "query ''"
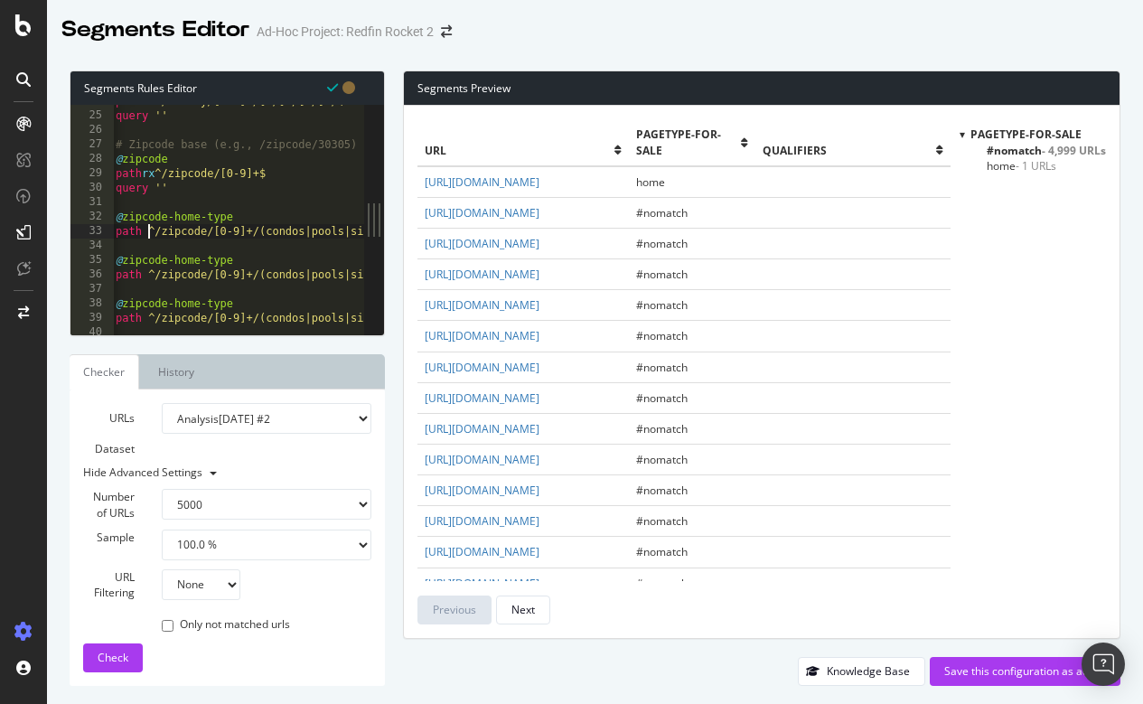
click at [146, 231] on div "path rx ^/county/[0-9]+/[^/]+/[^/]+/(cheap-homes|single-story|pools|condos|vint…" at bounding box center [763, 223] width 1302 height 259
type textarea "path rx ^/zipcode/[0-9]+/(condos|pools|single-story|cheap-homes|luxury-homes|vi…"
click at [139, 246] on div "path rx ^/county/[0-9]+/[^/]+/[^/]+/(cheap-homes|single-story|pools|condos|vint…" at bounding box center [764, 223] width 1302 height 259
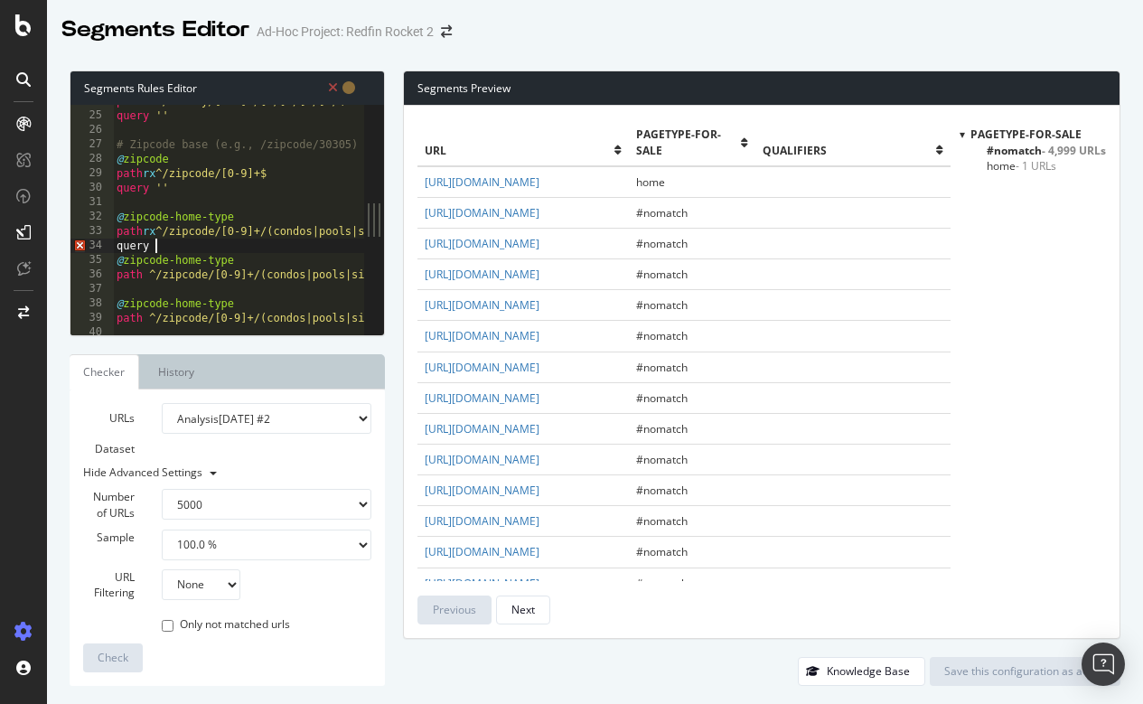
type textarea "query ''"
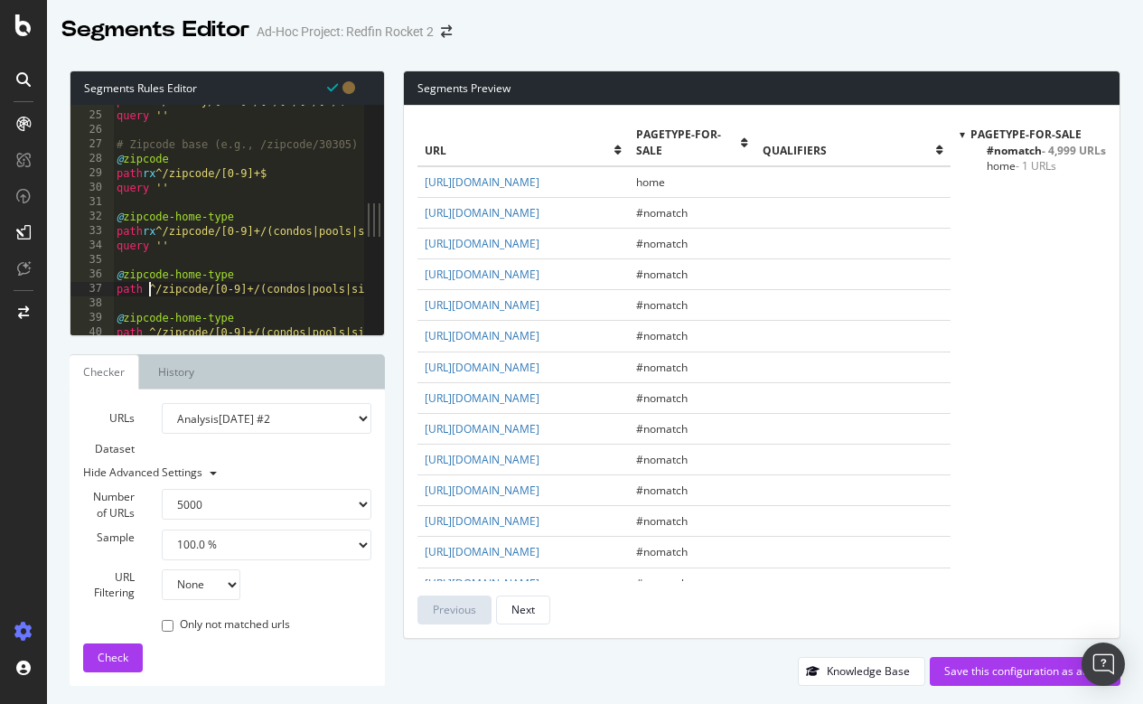
click at [152, 285] on div "path rx ^/county/[0-9]+/[^/]+/[^/]+/(cheap-homes|single-story|pools|condos|vint…" at bounding box center [764, 223] width 1302 height 259
type textarea "path rx ^/zipcode/[0-9]+/(condos|pools|single-story|cheap-homes|luxury-homes|vi…"
click at [135, 299] on div "path rx ^/county/[0-9]+/[^/]+/[^/]+/(cheap-homes|single-story|pools|condos|vint…" at bounding box center [764, 223] width 1302 height 259
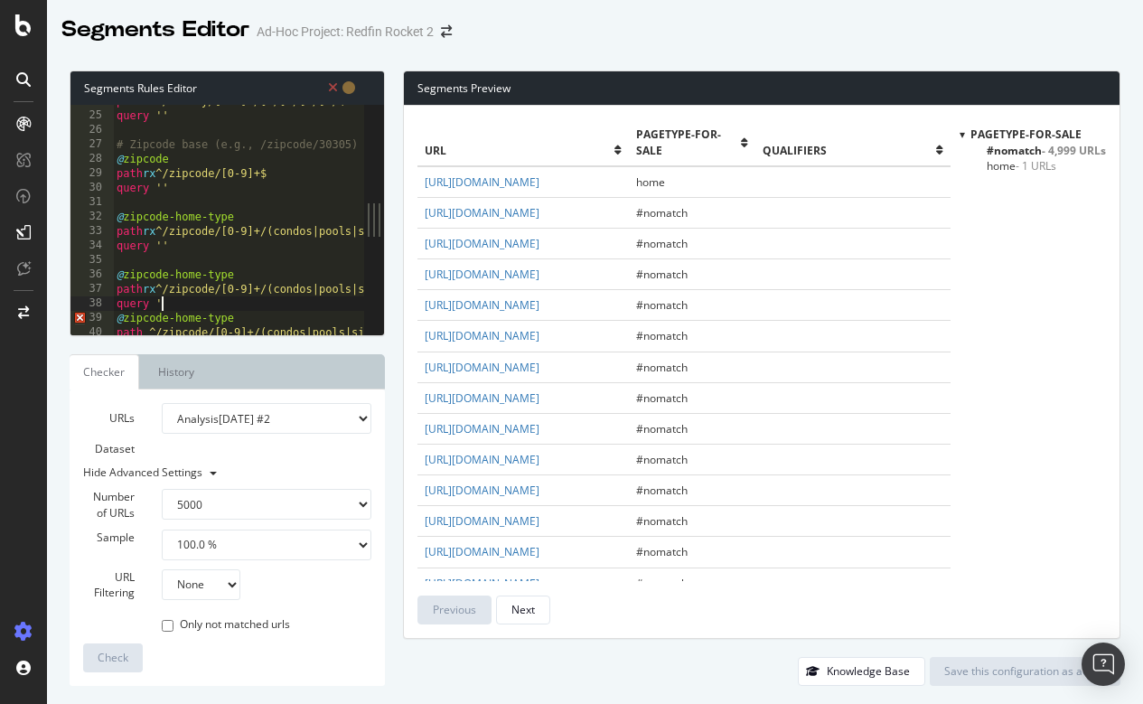
type textarea "query ''"
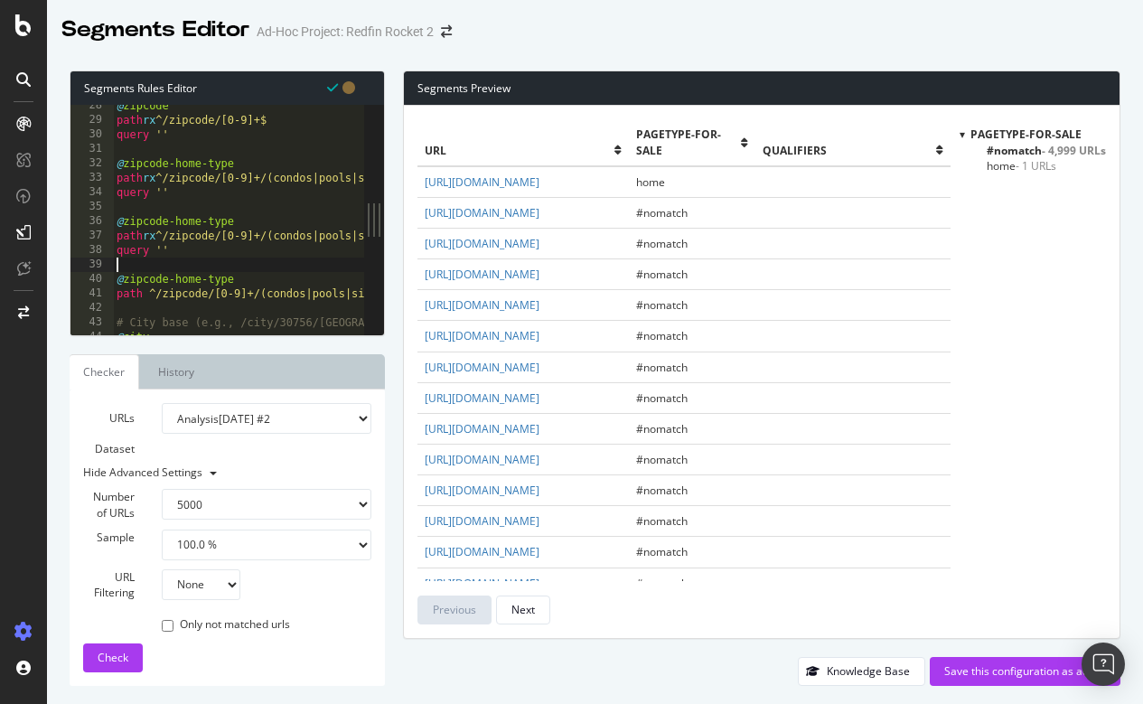
click at [152, 291] on div "@ zipcode path rx ^/zipcode/[0-9]+$ query '' @ zipcode-home-type path rx ^/zipc…" at bounding box center [764, 227] width 1302 height 259
type textarea "path rx ^/zipcode/[0-9]+/(condos|pools|single-story|cheap-homes|luxury-homes|vi…"
click at [129, 306] on div "@ zipcode path rx ^/zipcode/[0-9]+$ query '' @ zipcode-home-type path rx ^/zipc…" at bounding box center [764, 227] width 1302 height 259
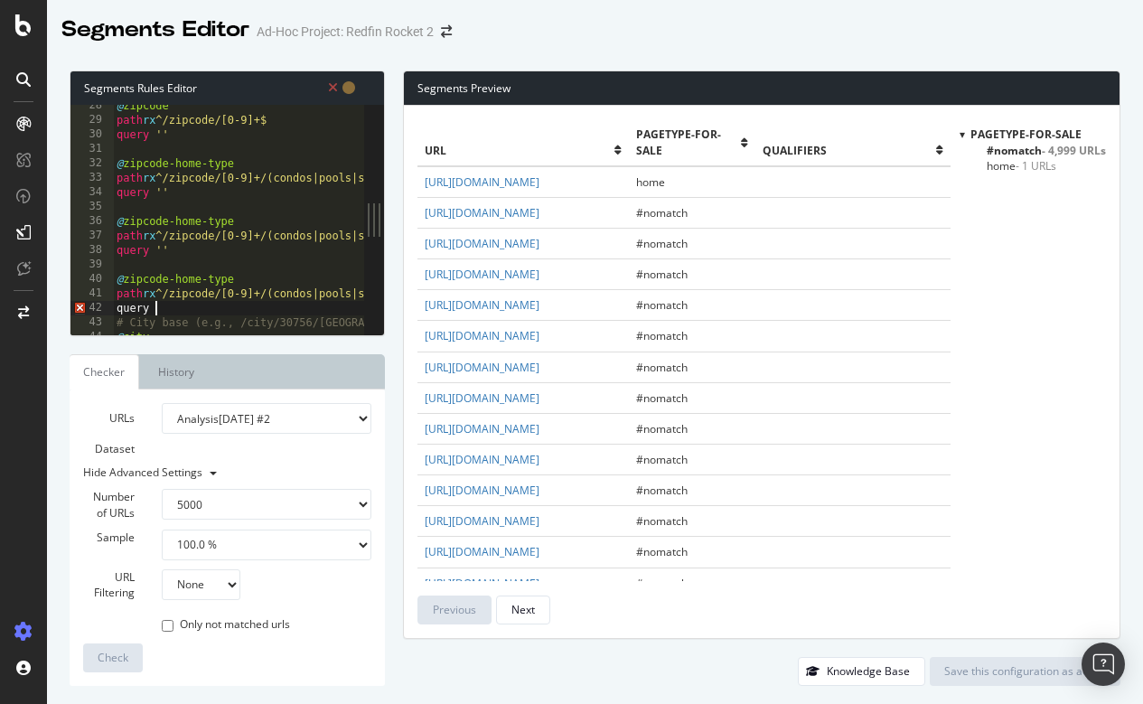
type textarea "query ''"
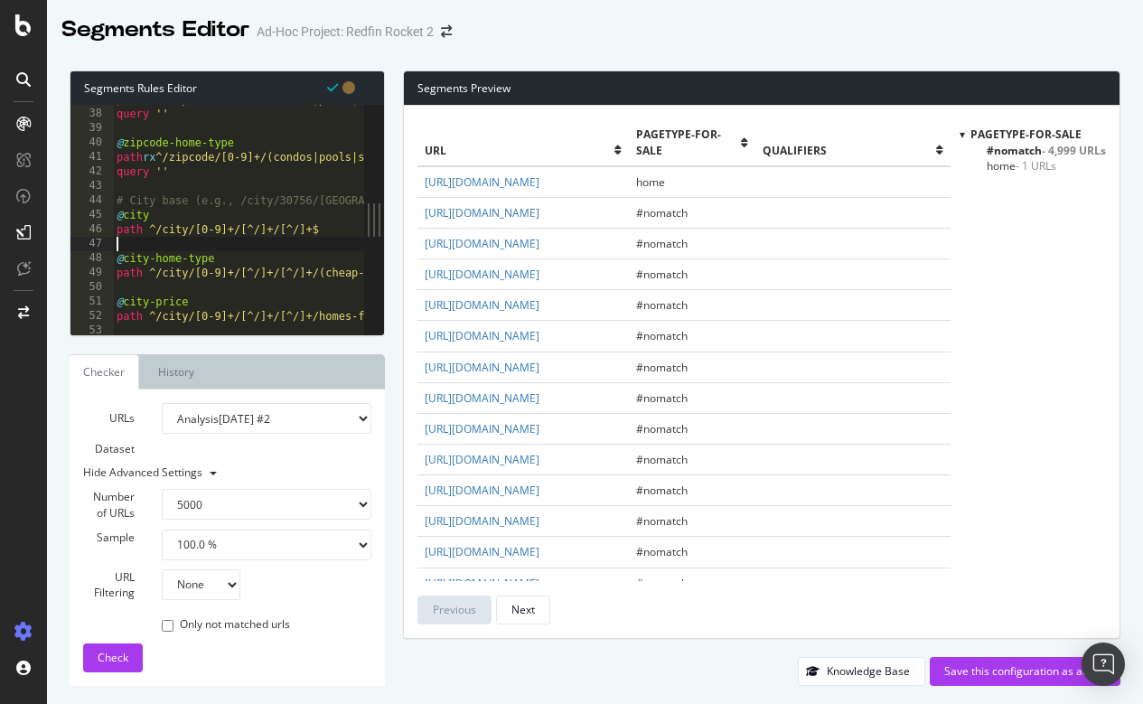
click at [209, 244] on div "path rx ^/zipcode/[0-9]+/(condos|pools|single-story|cheap-homes|luxury-homes|vi…" at bounding box center [764, 221] width 1302 height 259
click at [149, 226] on div "path rx ^/zipcode/[0-9]+/(condos|pools|single-story|cheap-homes|luxury-homes|vi…" at bounding box center [764, 221] width 1302 height 259
type textarea "path rx ^/city/[0-9]+/[^/]+/[^/]+$"
click at [135, 237] on div "path rx ^/zipcode/[0-9]+/(condos|pools|single-story|cheap-homes|luxury-homes|vi…" at bounding box center [764, 221] width 1302 height 259
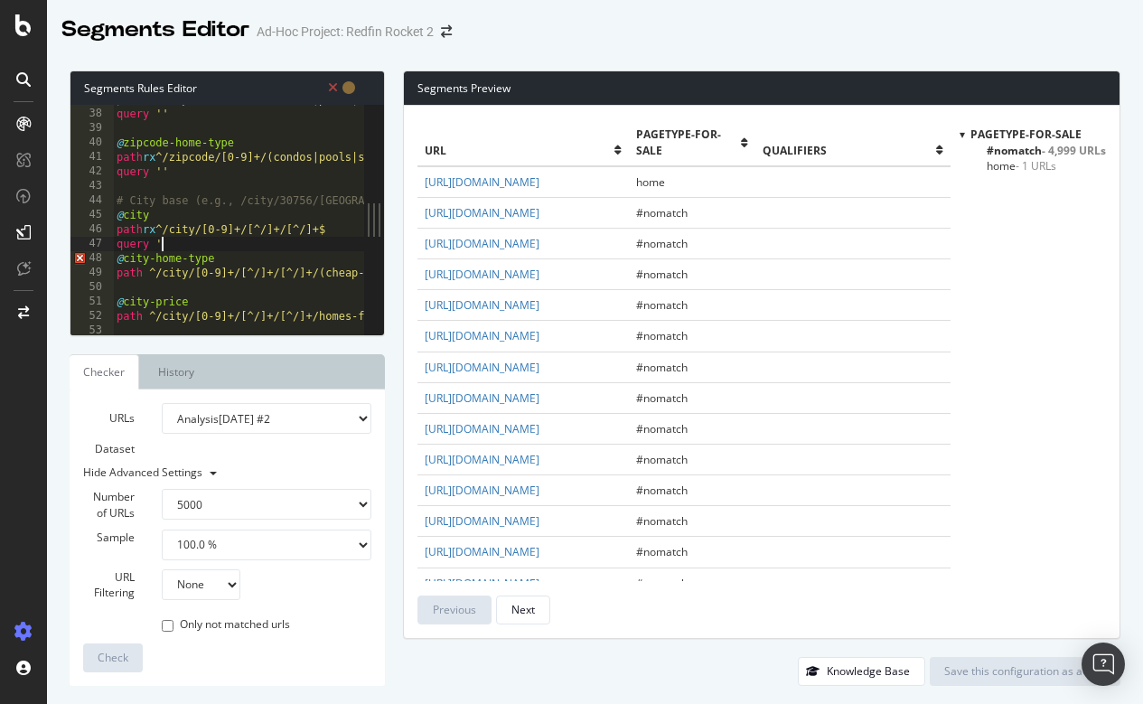
type textarea "query ''"
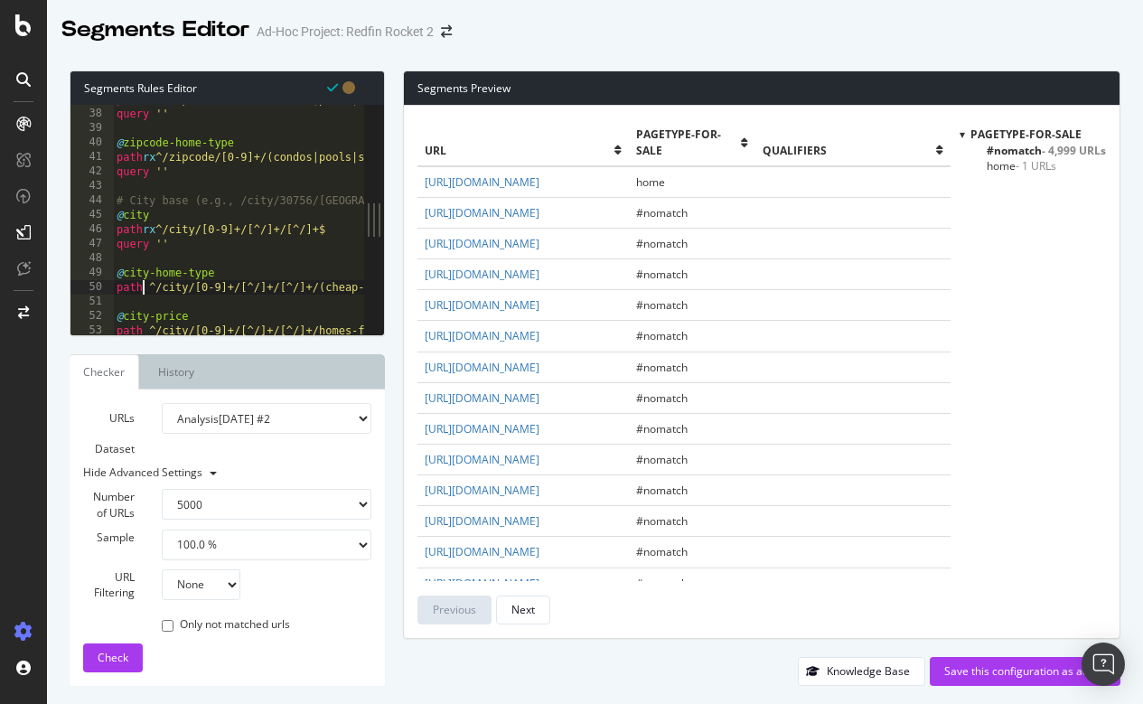
click at [145, 283] on div "path rx ^/zipcode/[0-9]+/(condos|pools|single-story|cheap-homes|luxury-homes|vi…" at bounding box center [764, 221] width 1302 height 259
click at [151, 283] on div "path rx ^/zipcode/[0-9]+/(condos|pools|single-story|cheap-homes|luxury-homes|vi…" at bounding box center [764, 221] width 1302 height 259
type textarea "path rx ^/city/[0-9]+/[^/]+/[^/]+/(cheap-homes|single-story|pools|condos|vintag…"
click at [153, 299] on div "path rx ^/zipcode/[0-9]+/(condos|pools|single-story|cheap-homes|luxury-homes|vi…" at bounding box center [764, 221] width 1302 height 259
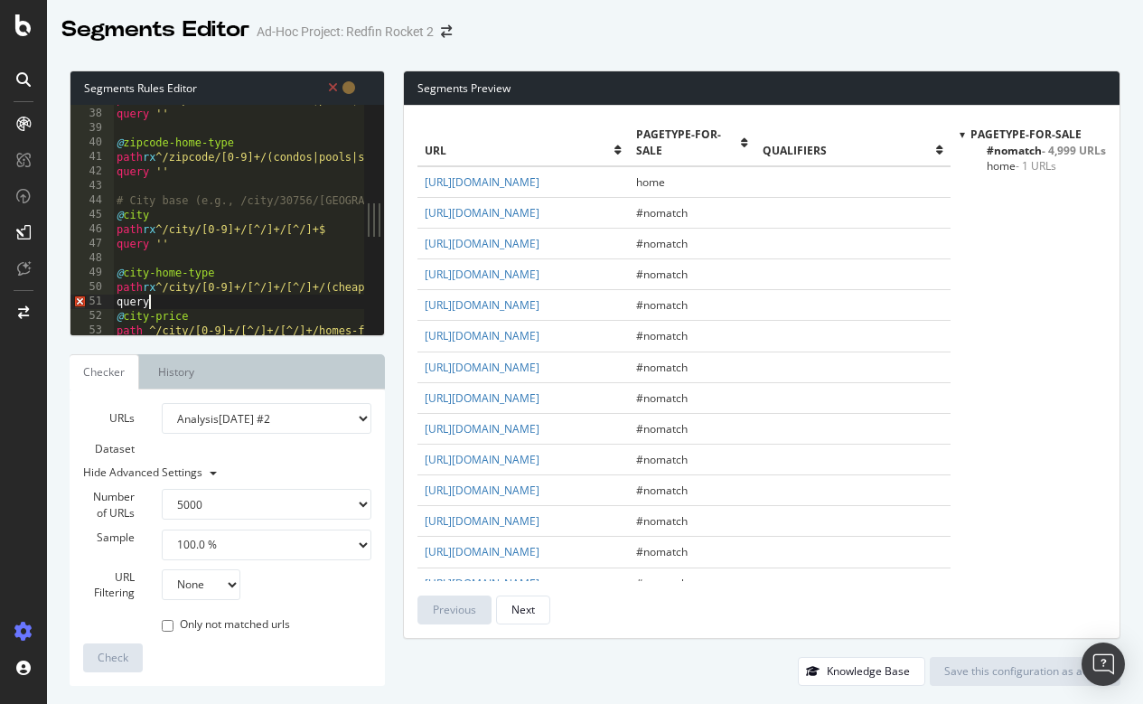
type textarea "query"
click at [162, 301] on div "path rx ^/zipcode/[0-9]+/(condos|pools|single-story|cheap-homes|luxury-homes|vi…" at bounding box center [764, 221] width 1302 height 259
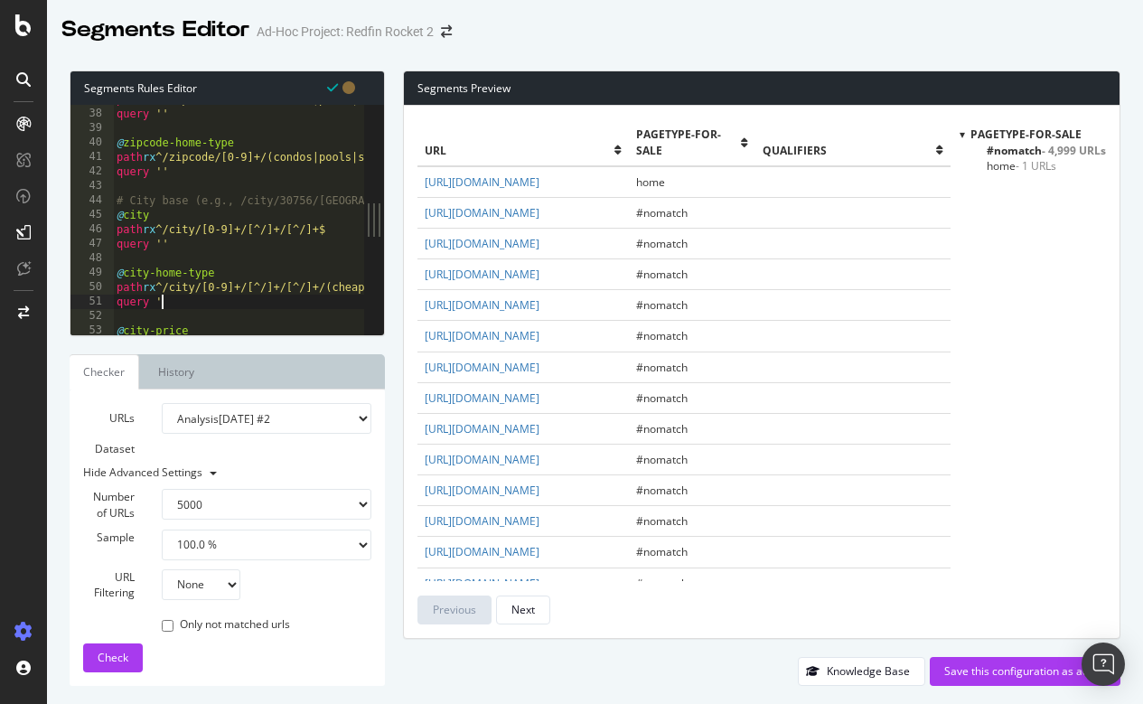
type textarea "query ''"
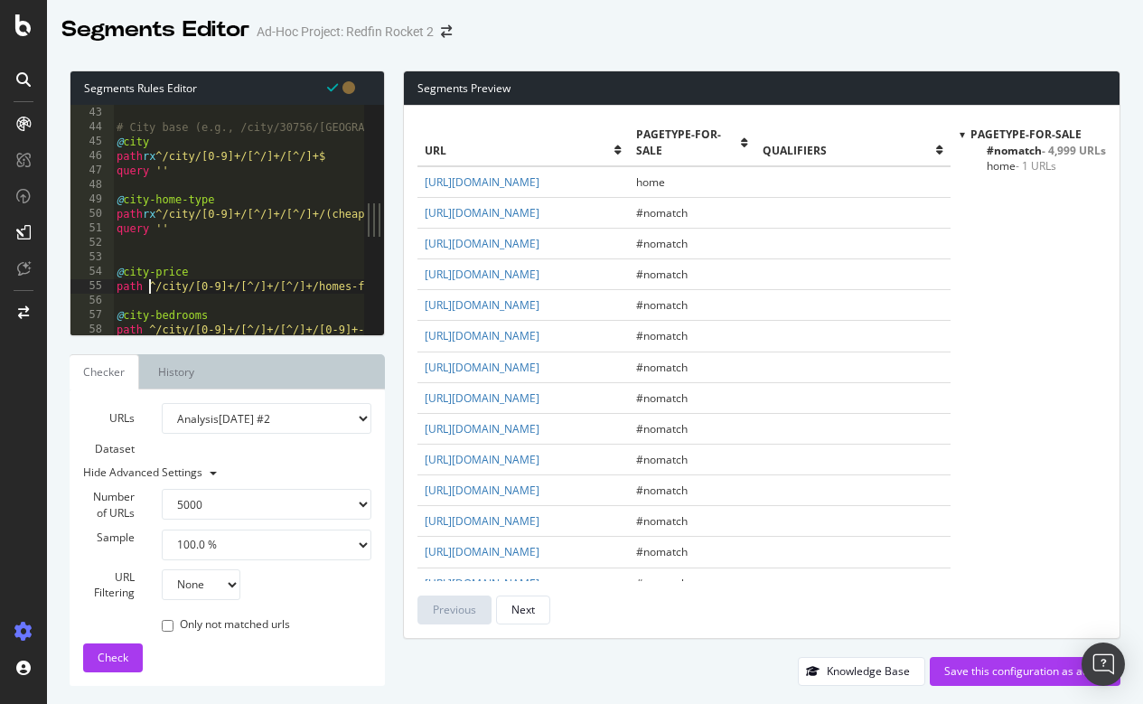
click at [146, 285] on div "query '' # City base (e.g., /city/30756/GA/Atlanta) @ city path rx ^/city/[0-9]…" at bounding box center [764, 220] width 1302 height 259
type textarea "path rx ^/city/[0-9]+/[^/]+/[^/]+/homes-for-sale-under-[0-9]+$"
click at [151, 303] on div "query '' # City base (e.g., /city/30756/GA/Atlanta) @ city path rx ^/city/[0-9]…" at bounding box center [764, 220] width 1302 height 259
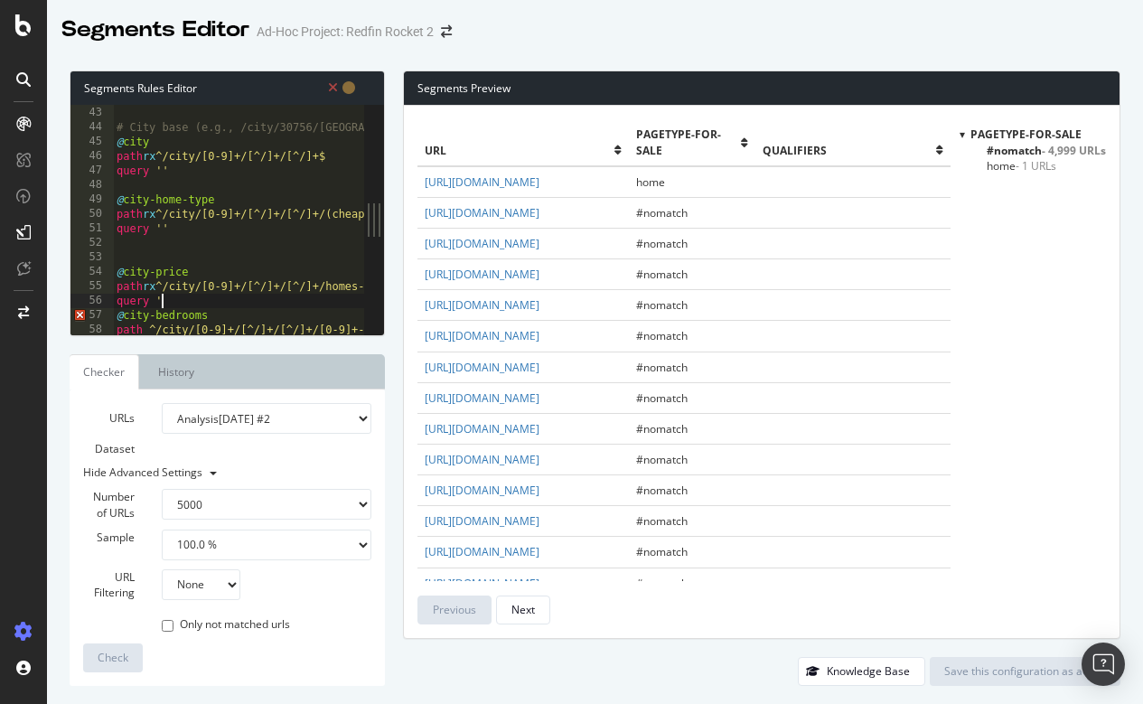
type textarea "query ''"
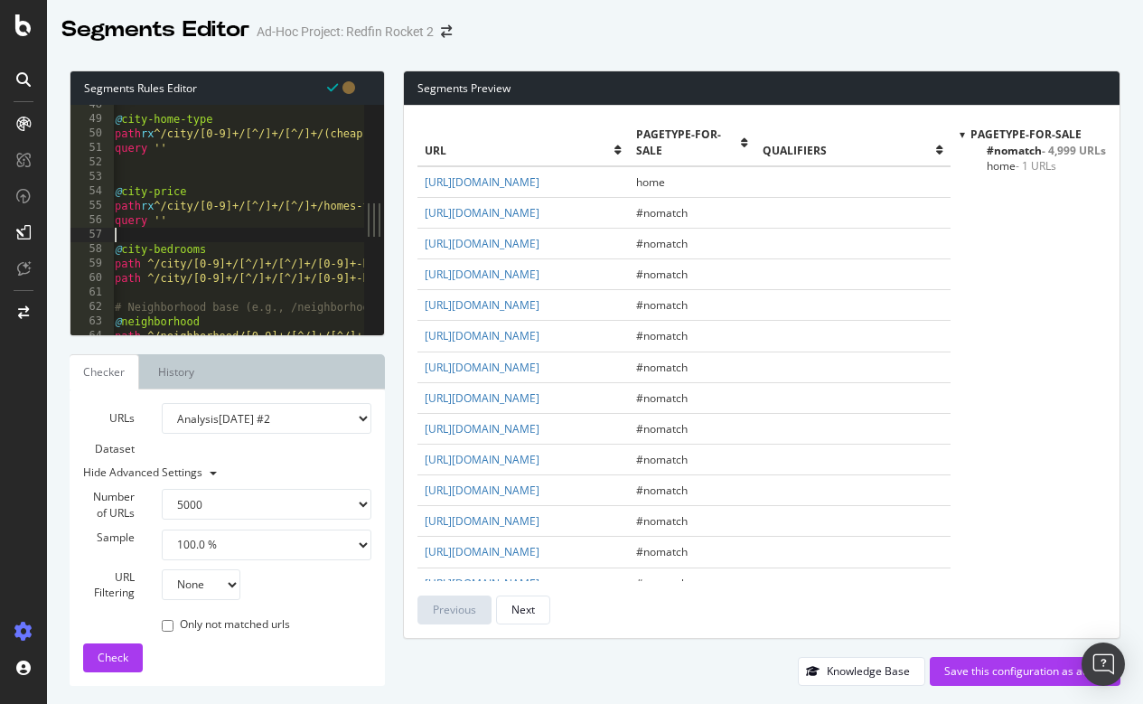
click at [148, 260] on div "@ city-home-type path rx ^/city/[0-9]+/[^/]+/[^/]+/(cheap-homes|single-story|po…" at bounding box center [762, 227] width 1302 height 259
click at [148, 273] on div "@ city-home-type path rx ^/city/[0-9]+/[^/]+/[^/]+/(cheap-homes|single-story|po…" at bounding box center [762, 227] width 1302 height 259
type textarea "path rx ^/city/[0-9]+/[^/]+/[^/]+/[0-9]+-bedroom-[0-9]+-bath$"
click at [143, 294] on div "@ city-home-type path rx ^/city/[0-9]+/[^/]+/[^/]+/(cheap-homes|single-story|po…" at bounding box center [764, 227] width 1302 height 259
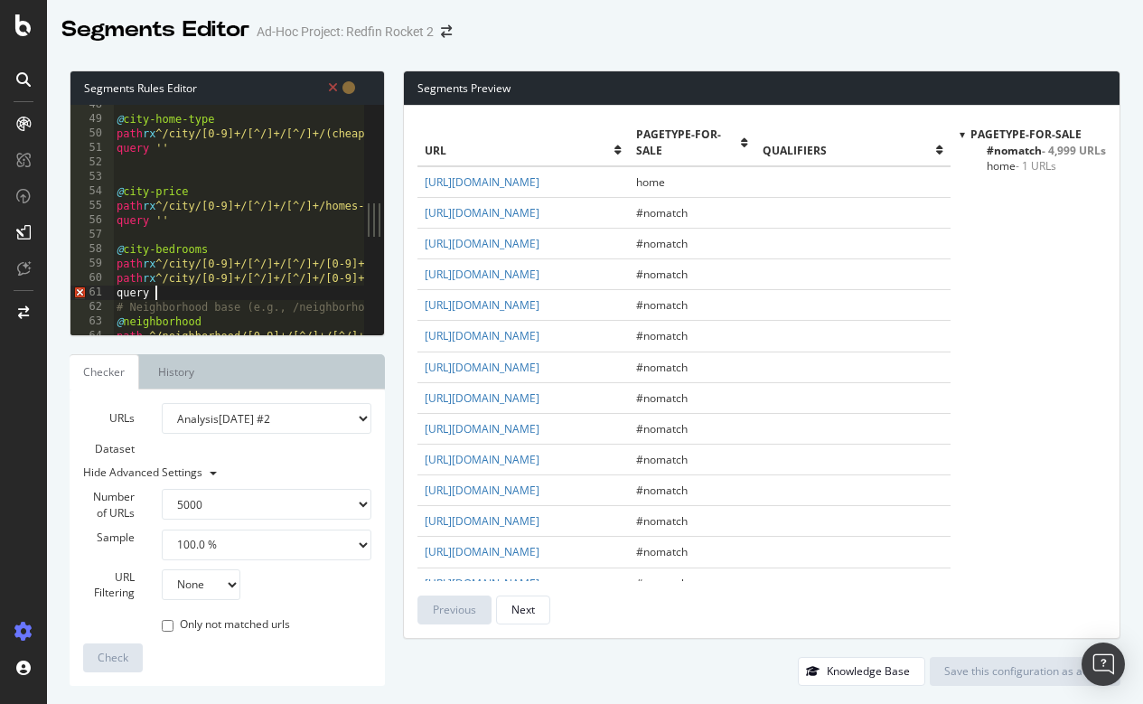
type textarea "query ''"
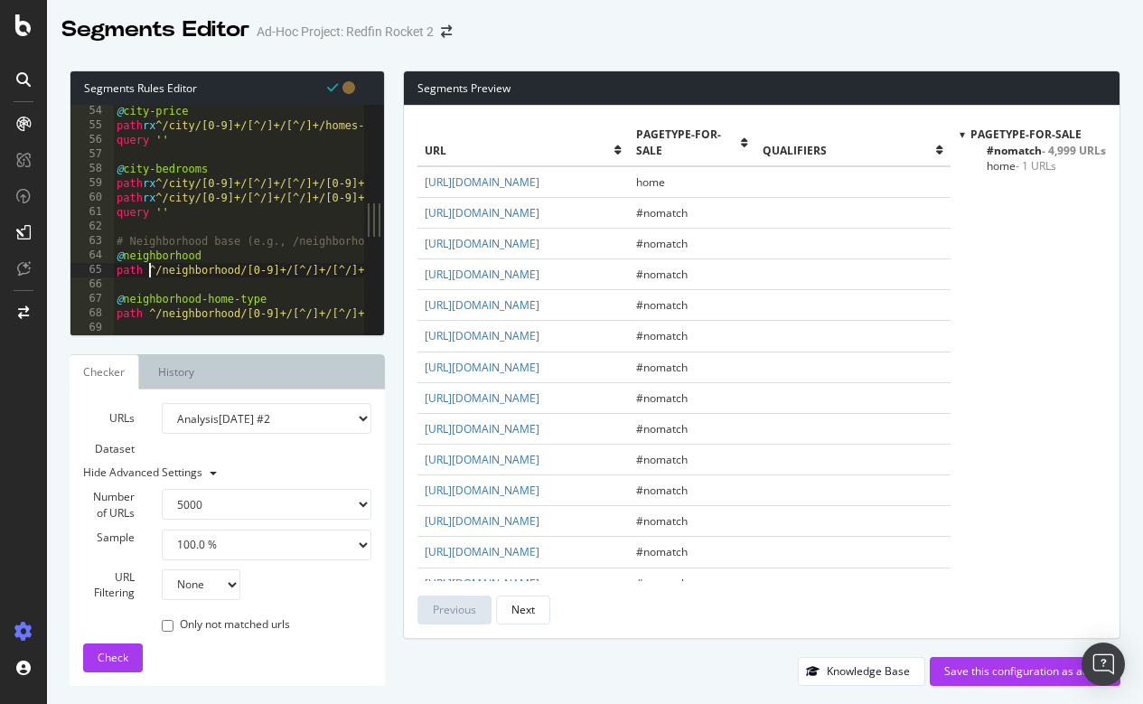
click at [150, 270] on div "@ city-price path rx ^/city/[0-9]+/[^/]+/[^/]+/homes-for-sale-under-[0-9]+$ que…" at bounding box center [764, 233] width 1302 height 259
type textarea "path rx ^/neighborhood/[0-9]+/[^/]+/[^/]+/[^/]+$"
click at [172, 285] on div "@ city-price path rx ^/city/[0-9]+/[^/]+/[^/]+/homes-for-sale-under-[0-9]+$ que…" at bounding box center [764, 233] width 1302 height 259
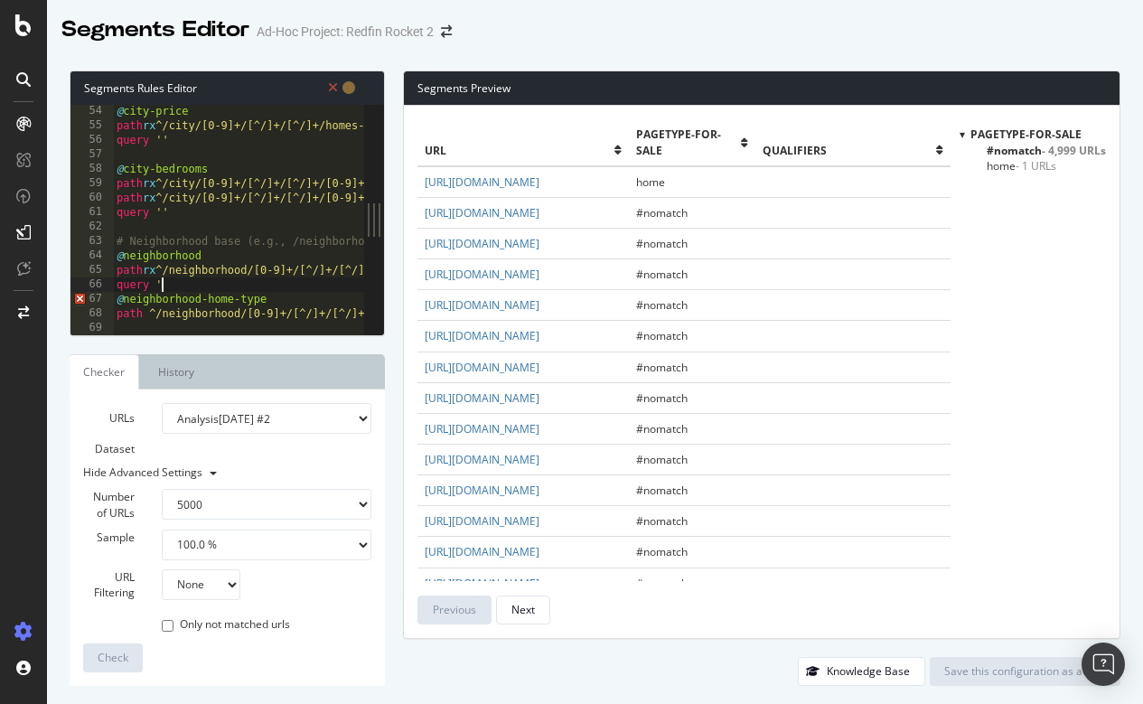
type textarea "query ''"
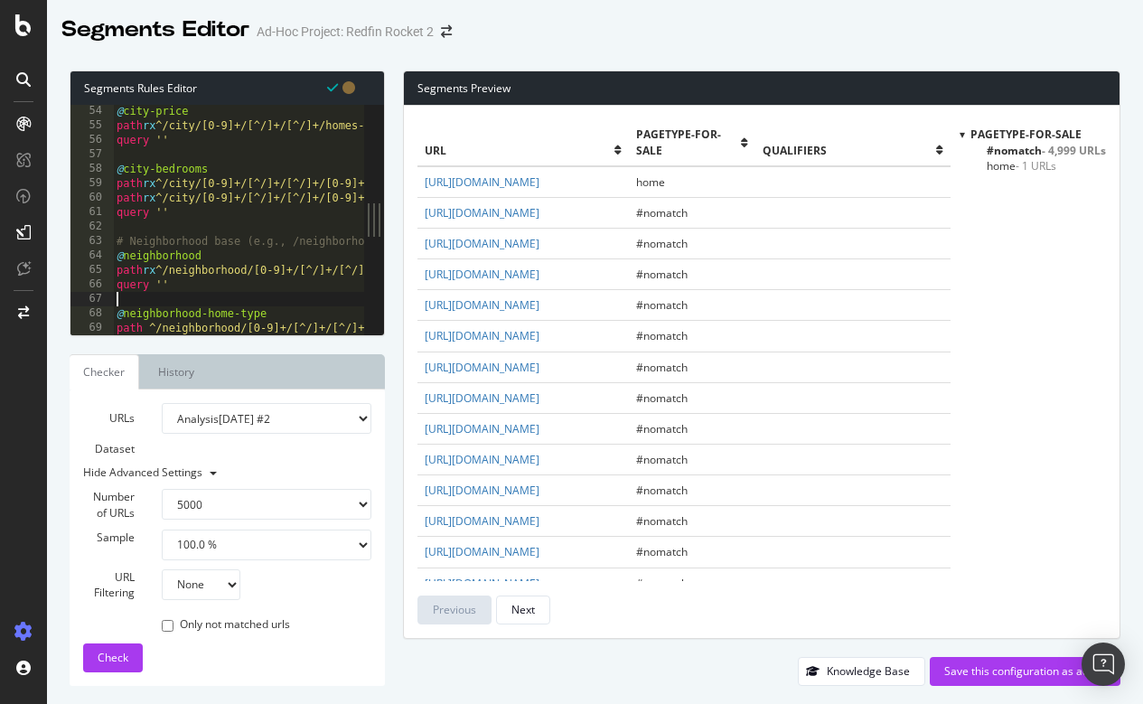
click at [145, 326] on div at bounding box center [764, 326] width 1302 height 18
type textarea "path rx ^/neighborhood/[0-9]+/[^/]+/[^/]+/[^/]+/(pools|condos|single-story|chea…"
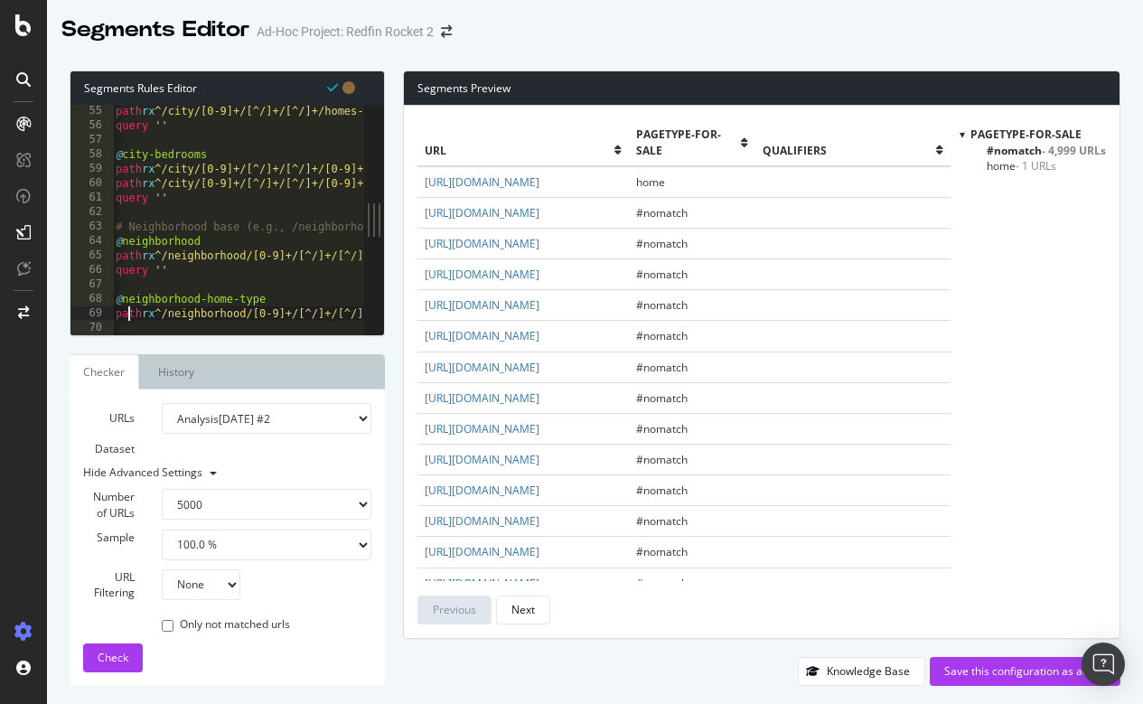
click at [126, 320] on div at bounding box center [764, 326] width 1302 height 18
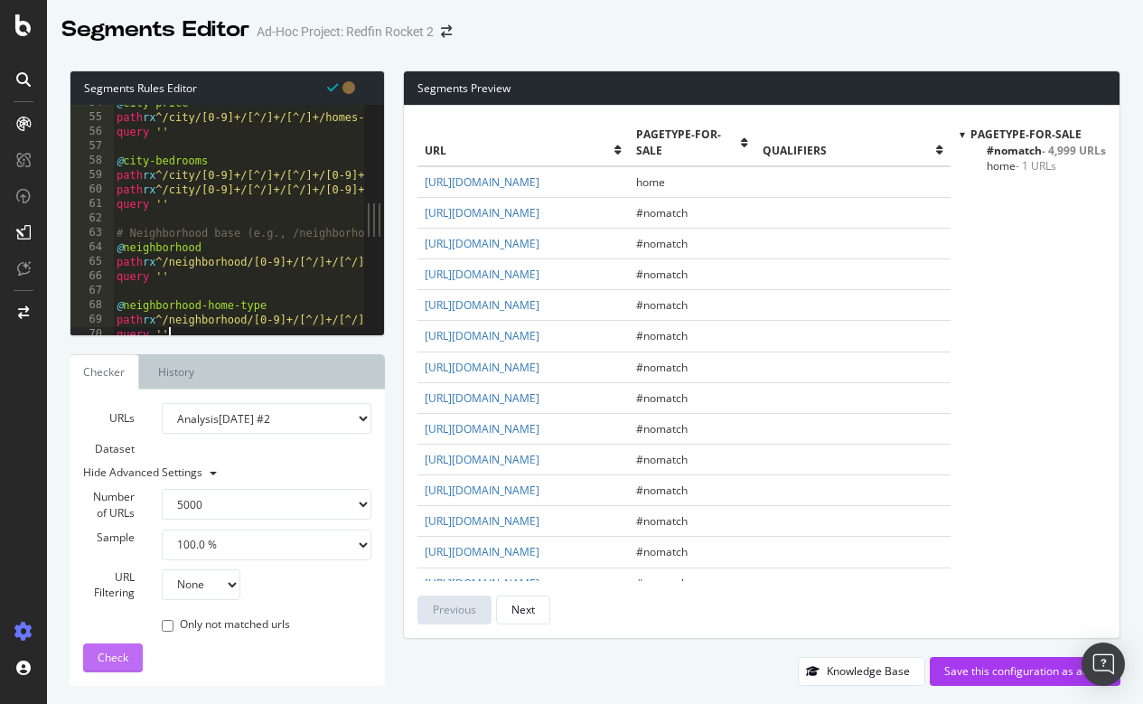
type textarea "query ''"
click at [108, 649] on span "Check" at bounding box center [113, 656] width 31 height 15
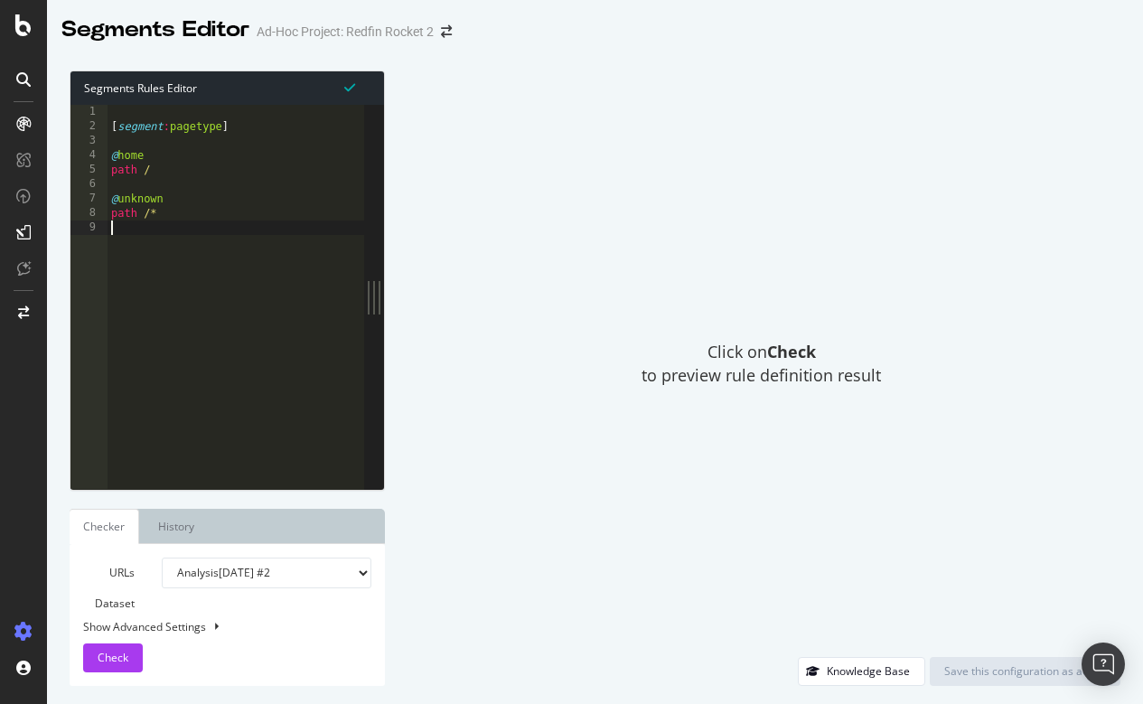
click at [241, 247] on div "[ segment : pagetype ] @ home path / @ unknown path /*" at bounding box center [235, 311] width 257 height 413
type textarea "path /*"
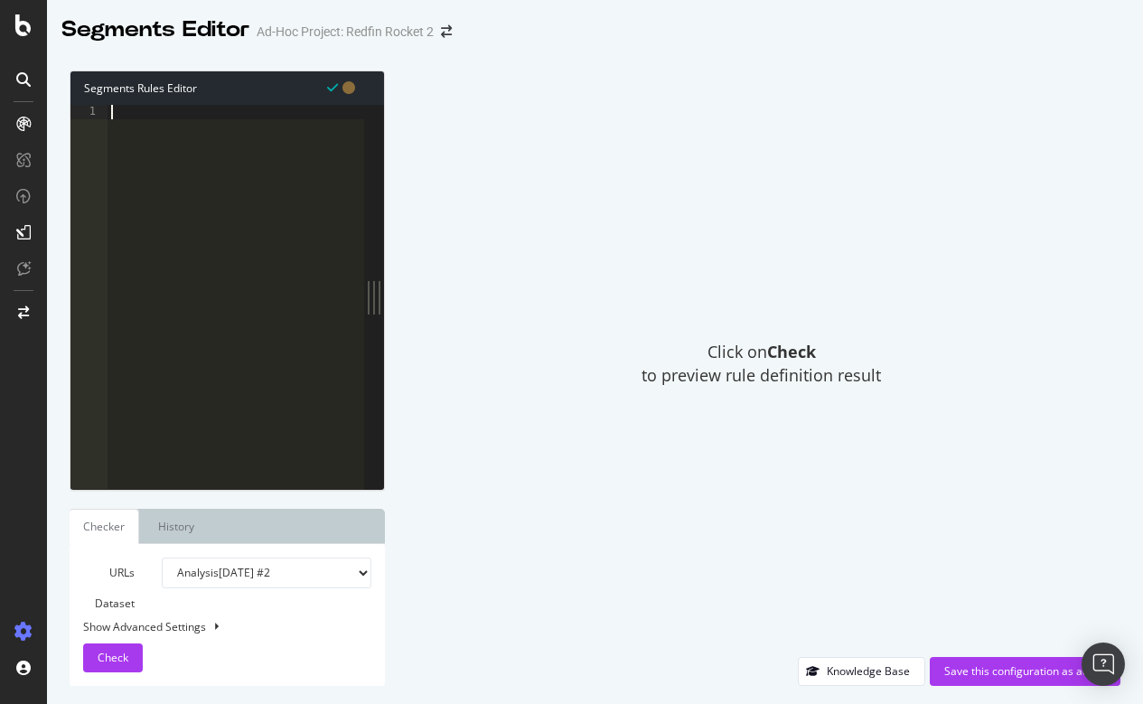
paste textarea "query ''"
type textarea "query ''"
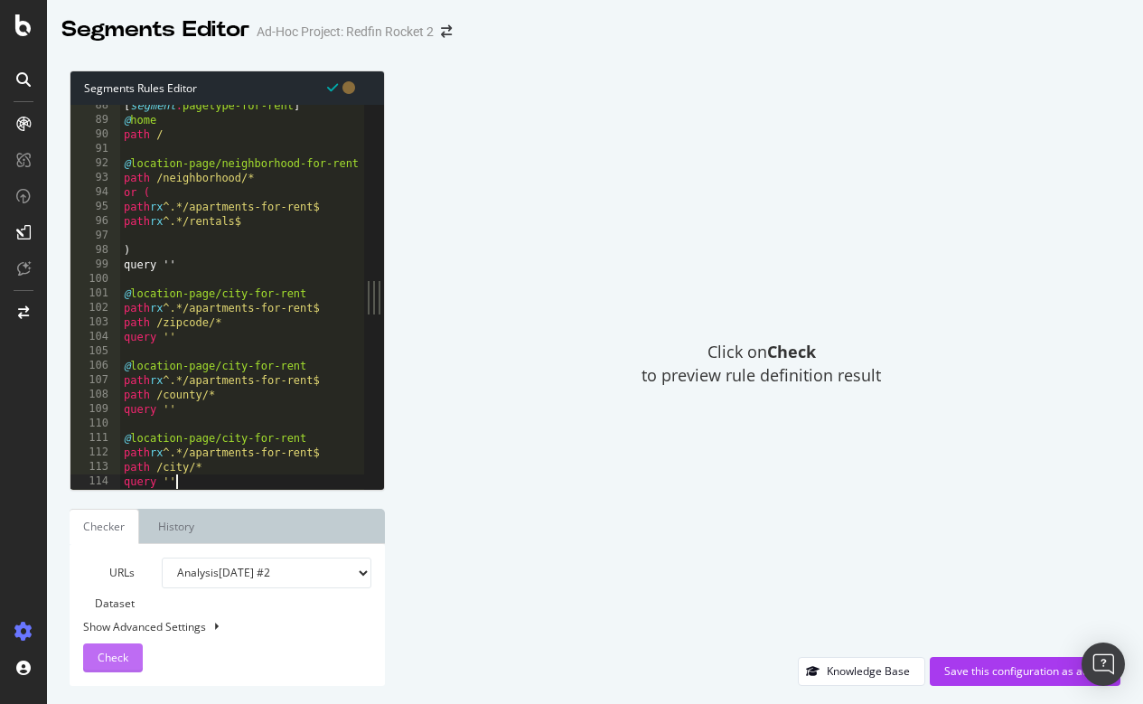
click at [113, 660] on span "Check" at bounding box center [113, 656] width 31 height 15
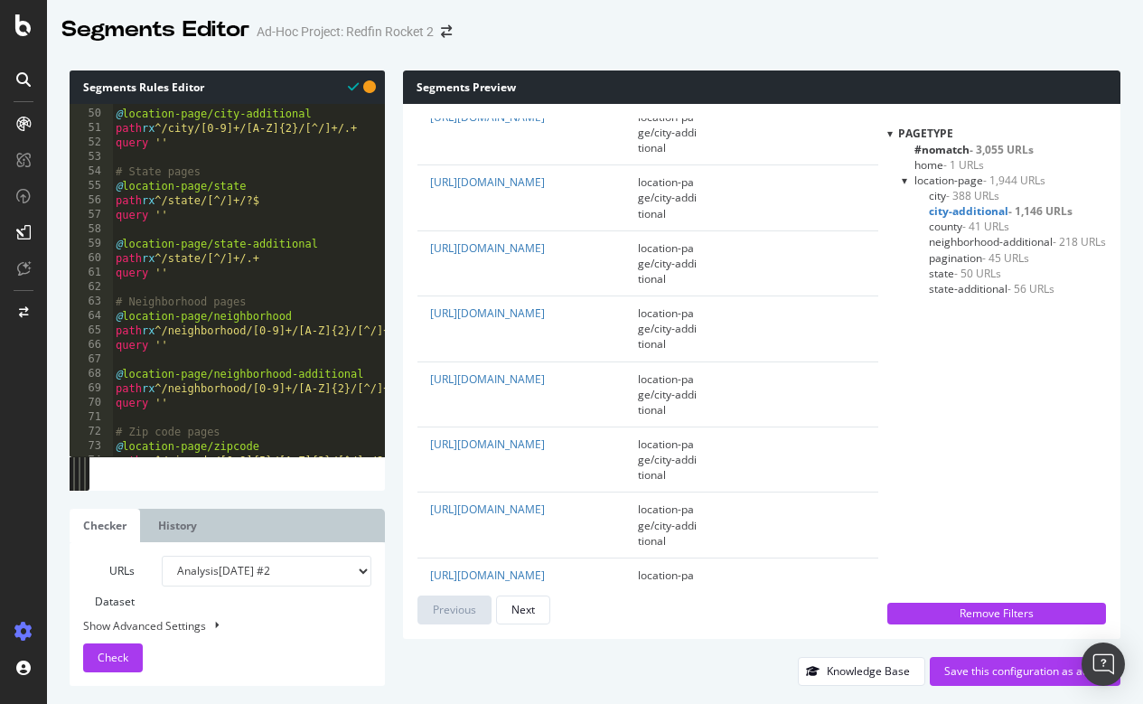
scroll to position [714, 0]
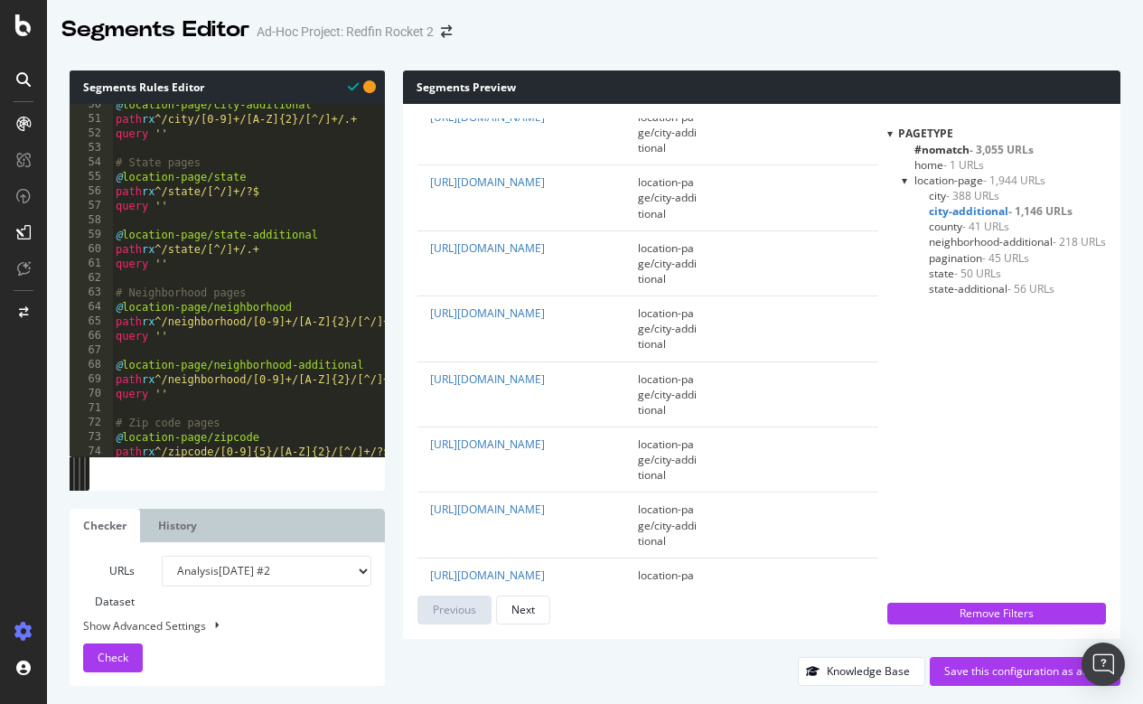
type textarea "path rx ^/state/[^/]+/?$"
drag, startPoint x: 288, startPoint y: 190, endPoint x: 115, endPoint y: 186, distance: 173.5
click at [115, 186] on div "@ location-page/city-additional path rx ^/city/[0-9]+/[A-Z]{2}/[^/]+/.+ query '…" at bounding box center [337, 287] width 450 height 379
